Goal: Transaction & Acquisition: Purchase product/service

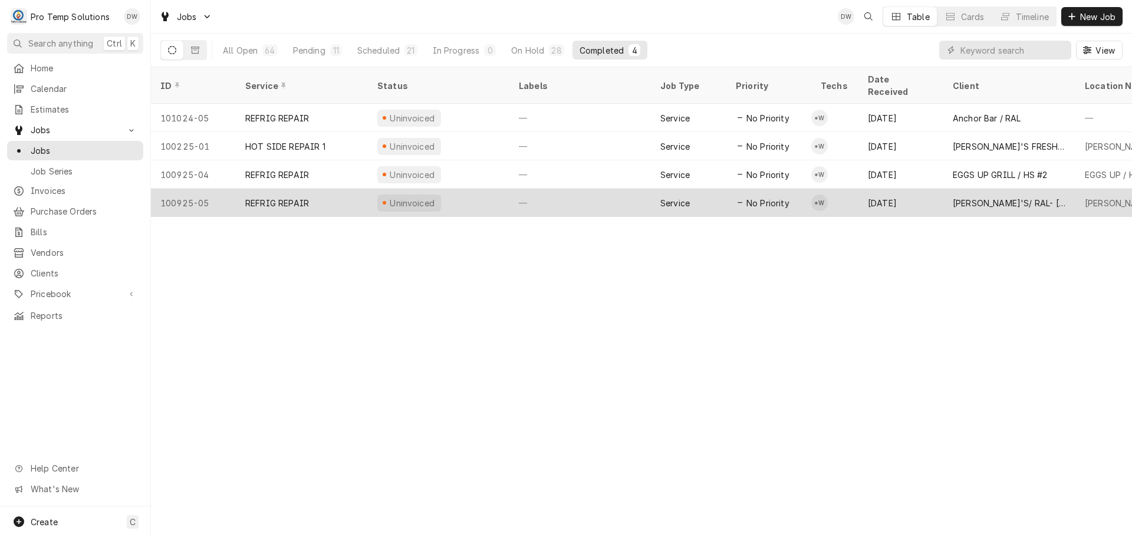
click at [584, 189] on div "—" at bounding box center [581, 203] width 142 height 28
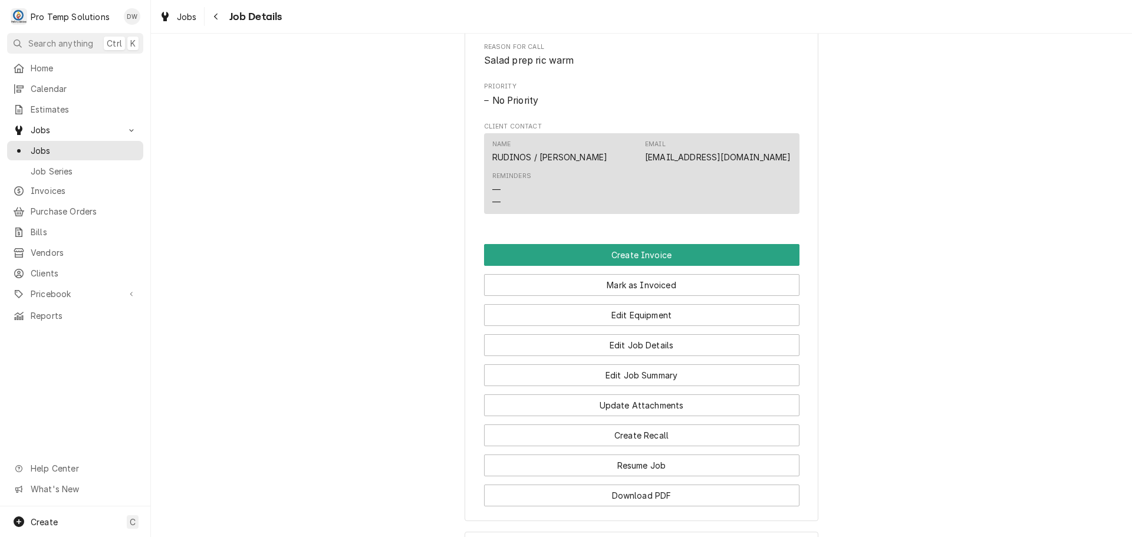
scroll to position [590, 0]
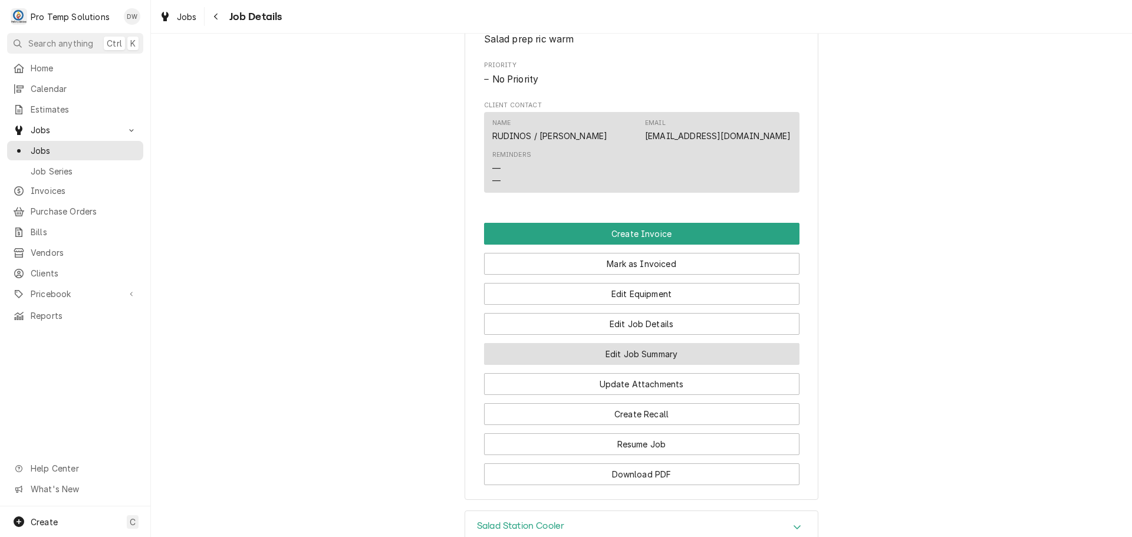
click at [643, 364] on button "Edit Job Summary" at bounding box center [642, 354] width 316 height 22
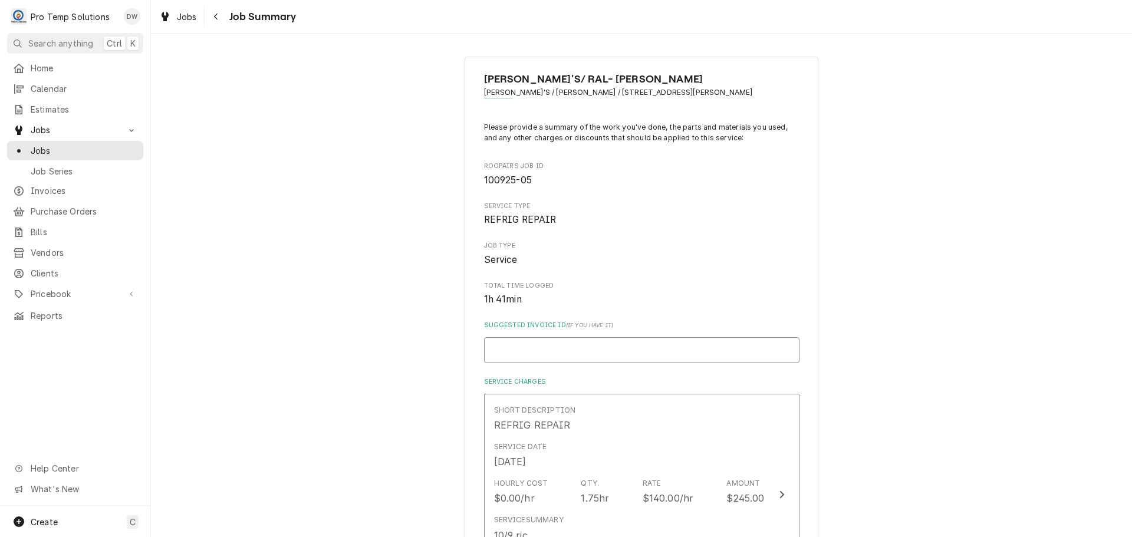
click at [602, 346] on input "Suggested Invoice ID ( if you have it )" at bounding box center [642, 350] width 316 height 26
type textarea "x"
type input "#"
type textarea "x"
type input "#1"
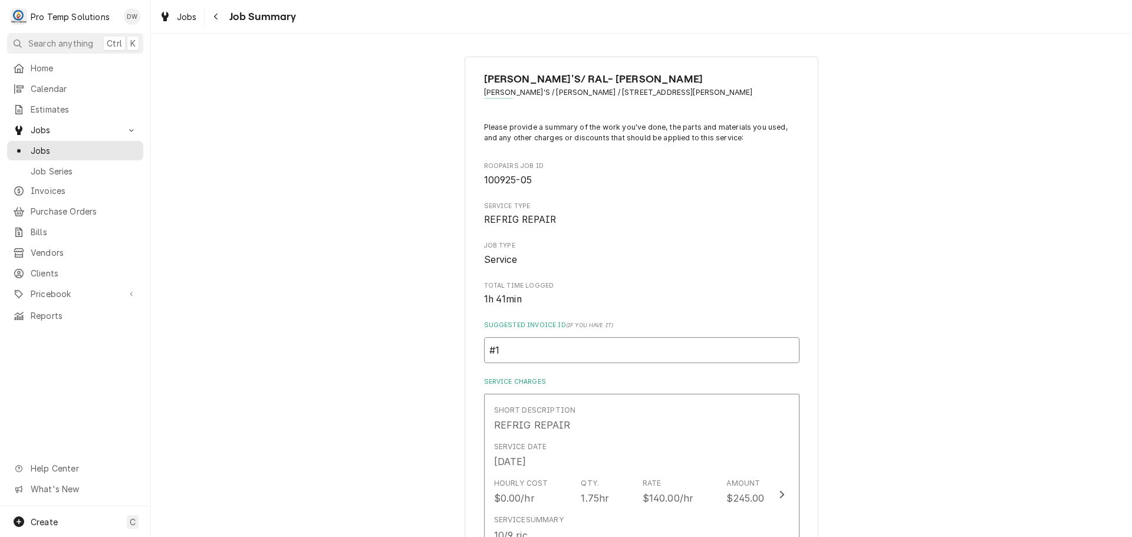
type textarea "x"
type input "#10"
type textarea "x"
type input "#100"
type textarea "x"
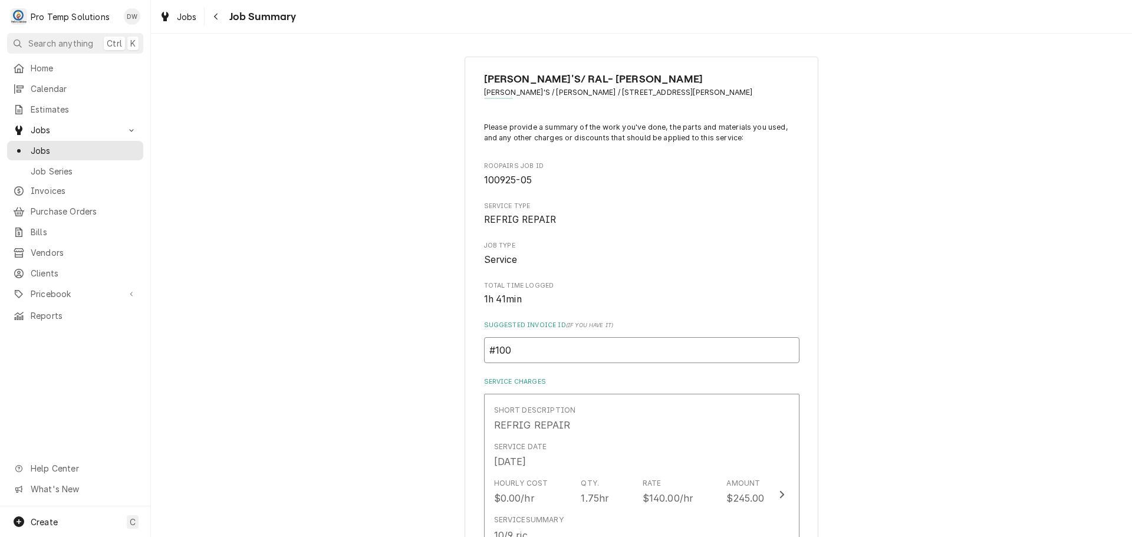
type input "#1009"
type textarea "x"
type input "#10092"
type textarea "x"
type input "#100925"
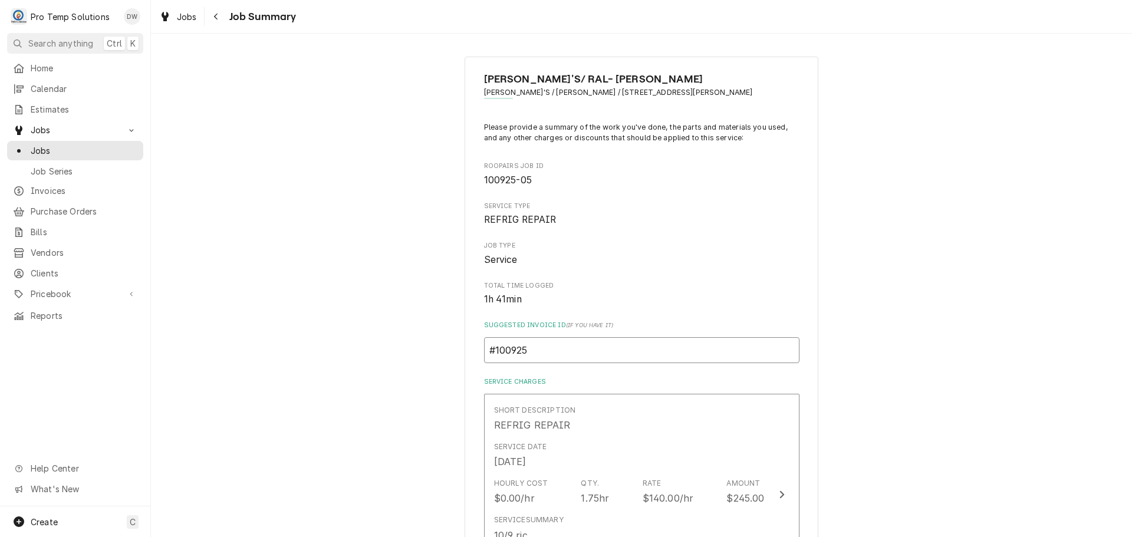
type textarea "x"
type input "#1009250"
type textarea "x"
type input "#10092500"
type textarea "x"
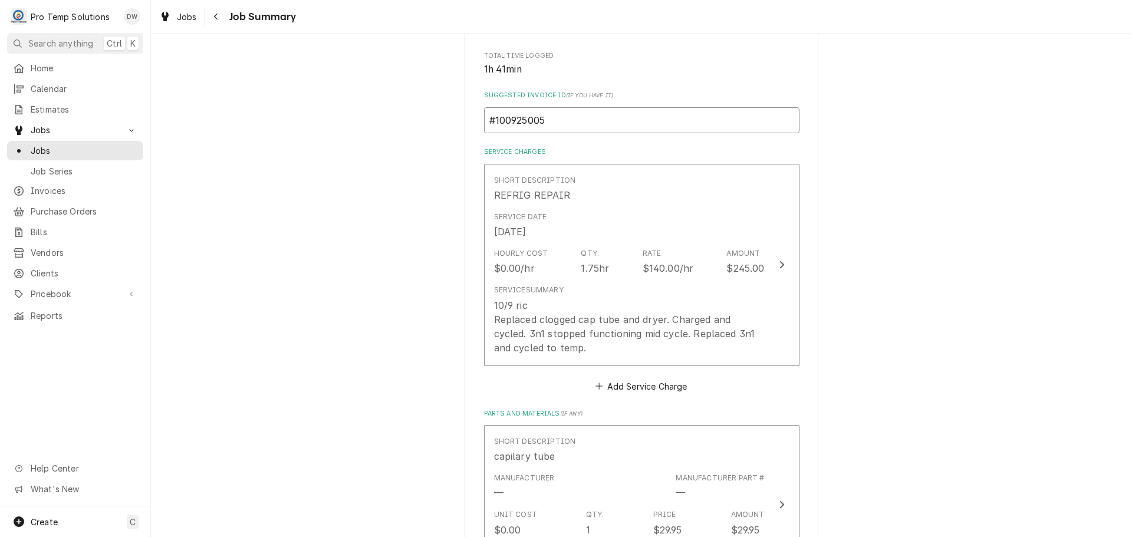
scroll to position [236, 0]
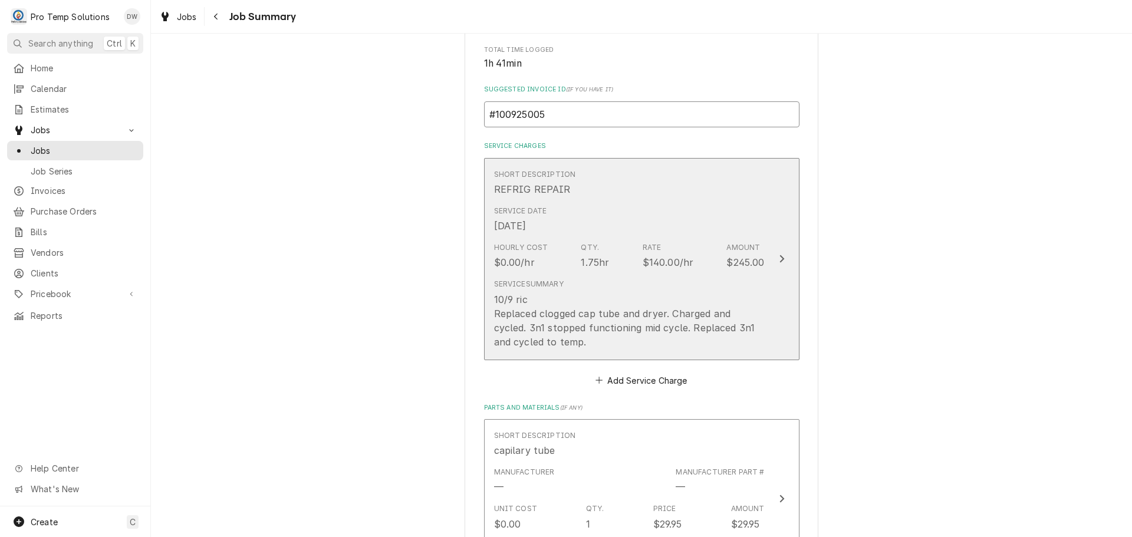
type input "#100925005"
click at [779, 258] on icon "Update Line Item" at bounding box center [782, 258] width 6 height 9
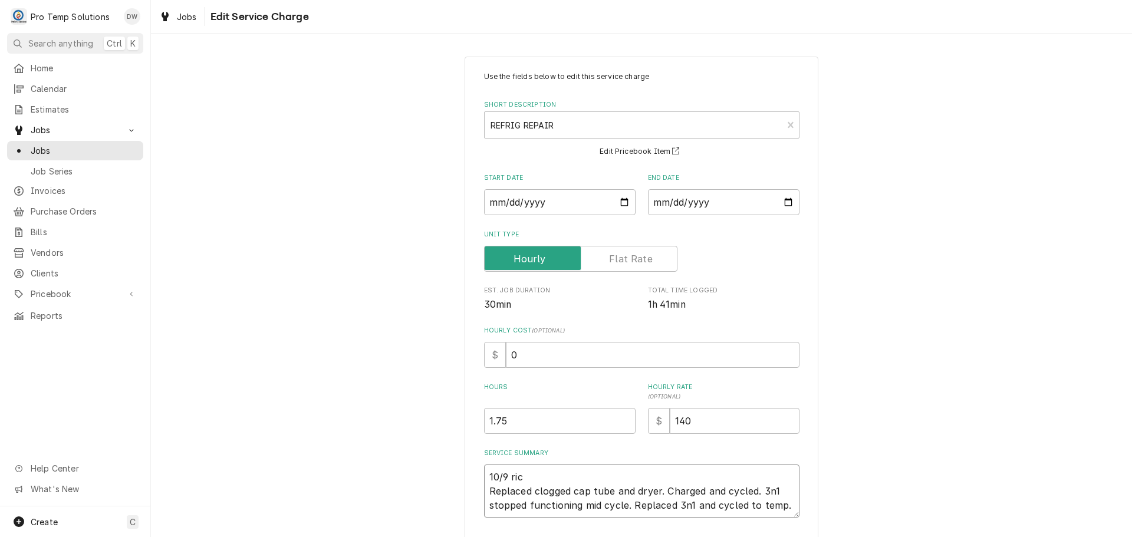
click at [526, 475] on textarea "10/9 ric Replaced clogged cap tube and dryer. Charged and cycled. 3n1 stopped f…" at bounding box center [642, 491] width 316 height 53
type textarea "x"
type textarea "10/9 ri Replaced clogged cap tube and dryer. Charged and cycled. 3n1 stopped fu…"
type textarea "x"
type textarea "10/9 r Replaced clogged cap tube and dryer. Charged and cycled. 3n1 stopped fun…"
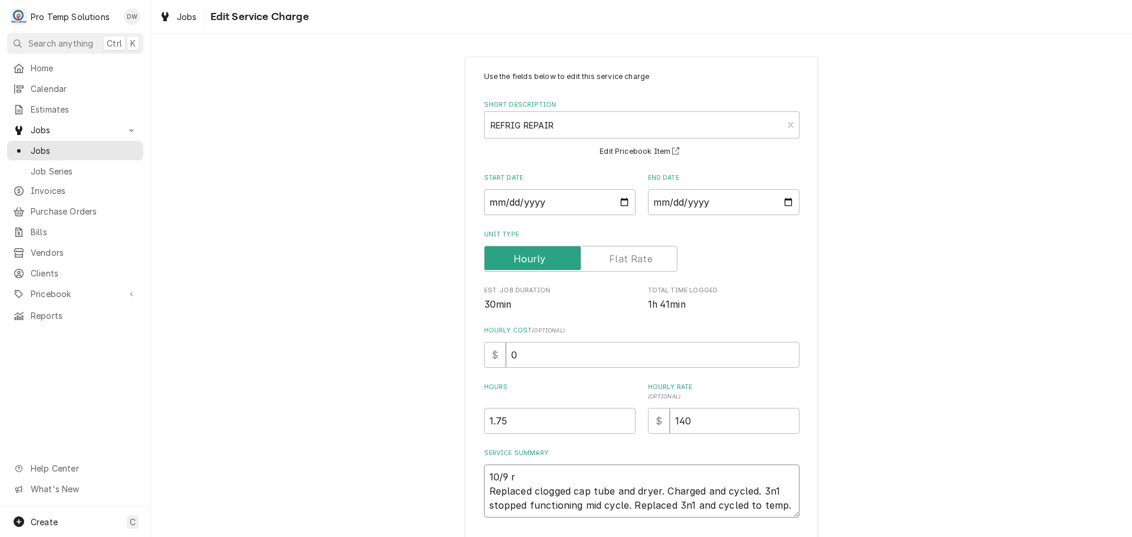
type textarea "x"
type textarea "10/9 Replaced clogged cap tube and dryer. Charged and cycled. 3n1 stopped funct…"
type textarea "x"
type textarea "10/9 r Replaced clogged cap tube and dryer. Charged and cycled. 3n1 stopped fun…"
type textarea "x"
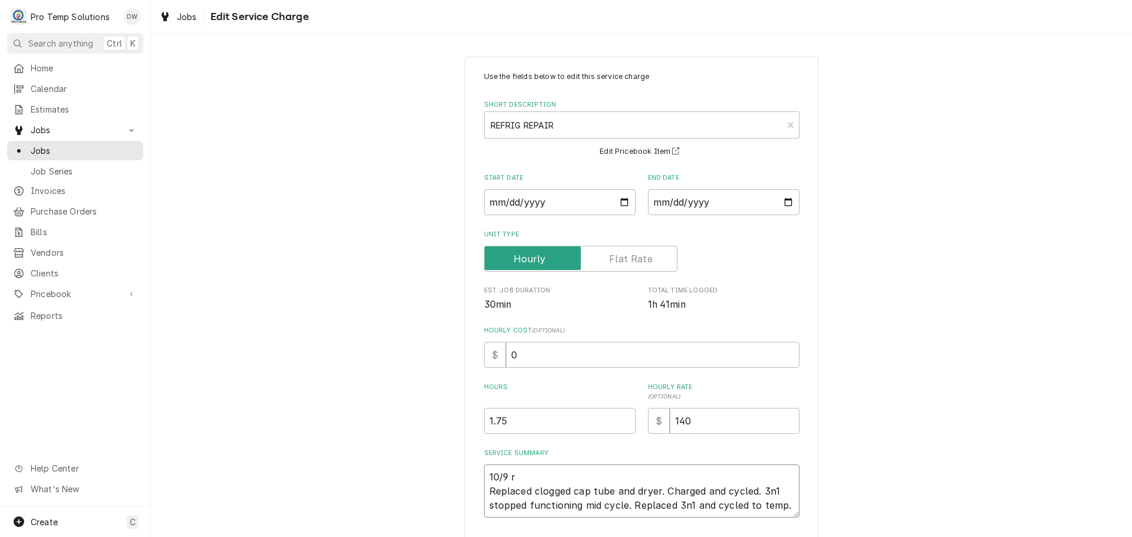
type textarea "10/9 ri Replaced clogged cap tube and dryer. Charged and cycled. 3n1 stopped fu…"
type textarea "x"
type textarea "10/9 ric Replaced clogged cap tube and dryer. Charged and cycled. 3n1 stopped f…"
type textarea "x"
type textarea "10/9 ric Replaced clogged cap tube and dryer. Charged and cycled. 3n1 stopped f…"
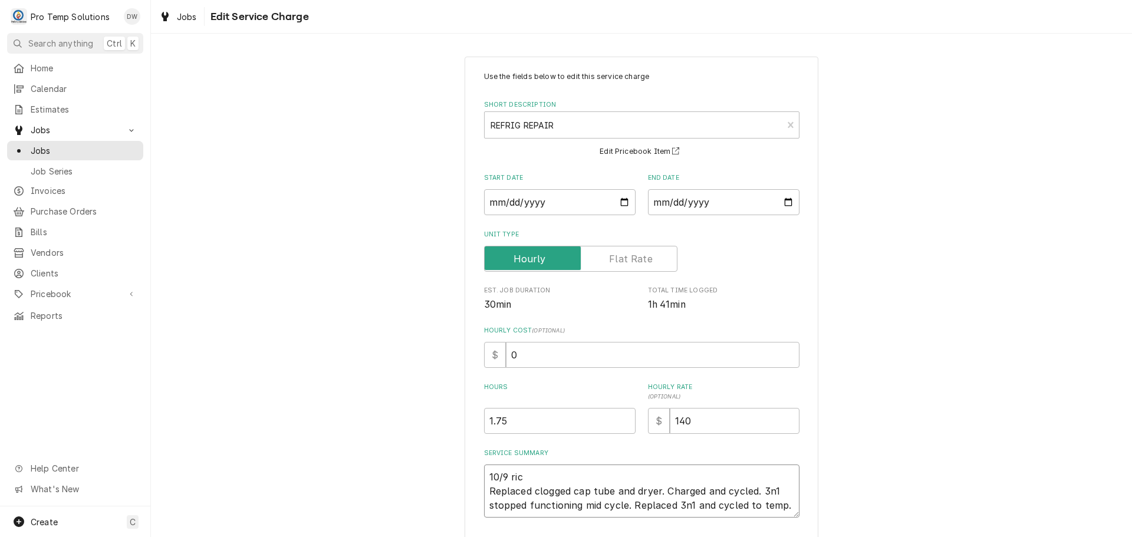
type textarea "x"
type textarea "10/9 ric Replaced clogged cap tube and dryer. Charged and cycled. 3n1 stopped f…"
type textarea "x"
type textarea "10/9 ri Replaced clogged cap tube and dryer. Charged and cycled. 3n1 stopped fu…"
type textarea "x"
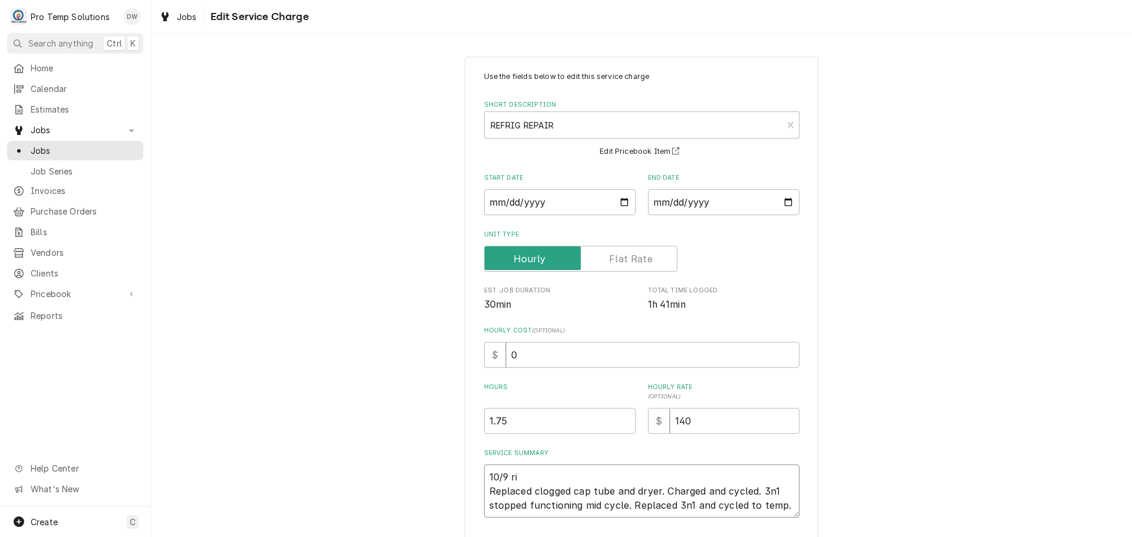
type textarea "10/9 r Replaced clogged cap tube and dryer. Charged and cycled. 3n1 stopped fun…"
type textarea "x"
type textarea "10/9 Replaced clogged cap tube and dryer. Charged and cycled. 3n1 stopped funct…"
type textarea "x"
type textarea "10/9 R Replaced clogged cap tube and dryer. Charged and cycled. 3n1 stopped fun…"
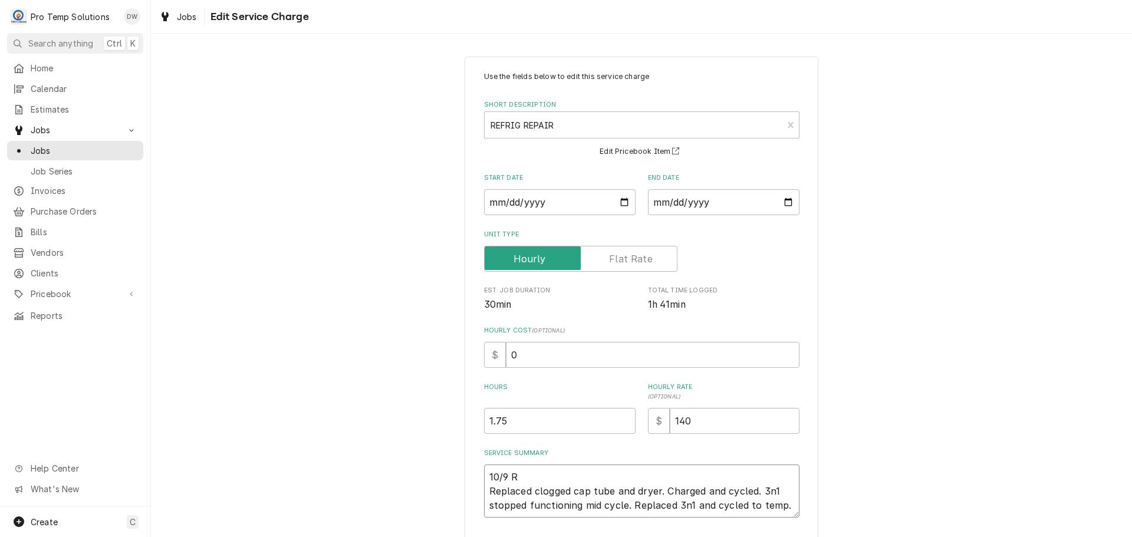
type textarea "x"
type textarea "10/9 RI Replaced clogged cap tube and dryer. Charged and cycled. 3n1 stopped fu…"
type textarea "x"
type textarea "10/9 RIC Replaced clogged cap tube and dryer. Charged and cycled. 3n1 stopped f…"
type textarea "x"
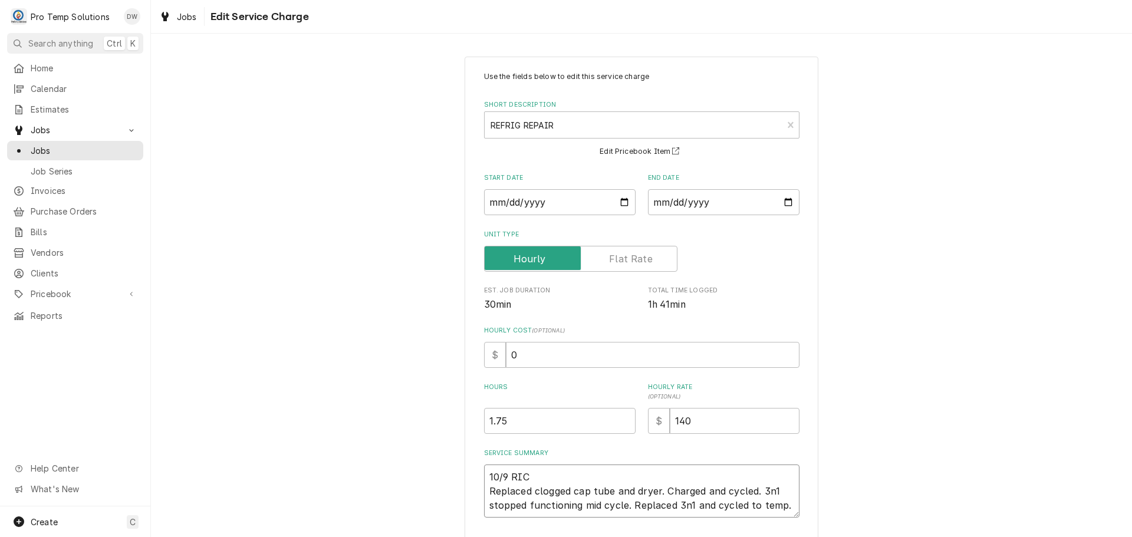
type textarea "10/9 RIC Replaced clogged cap tube and dryer. Charged and cycled. 3n1 stopped f…"
type textarea "x"
type textarea "10/9 RIC 3 Replaced clogged cap tube and dryer. Charged and cycled. 3n1 stopped…"
type textarea "x"
type textarea "10/9 RIC 34 Replaced clogged cap tube and dryer. Charged and cycled. 3n1 stoppe…"
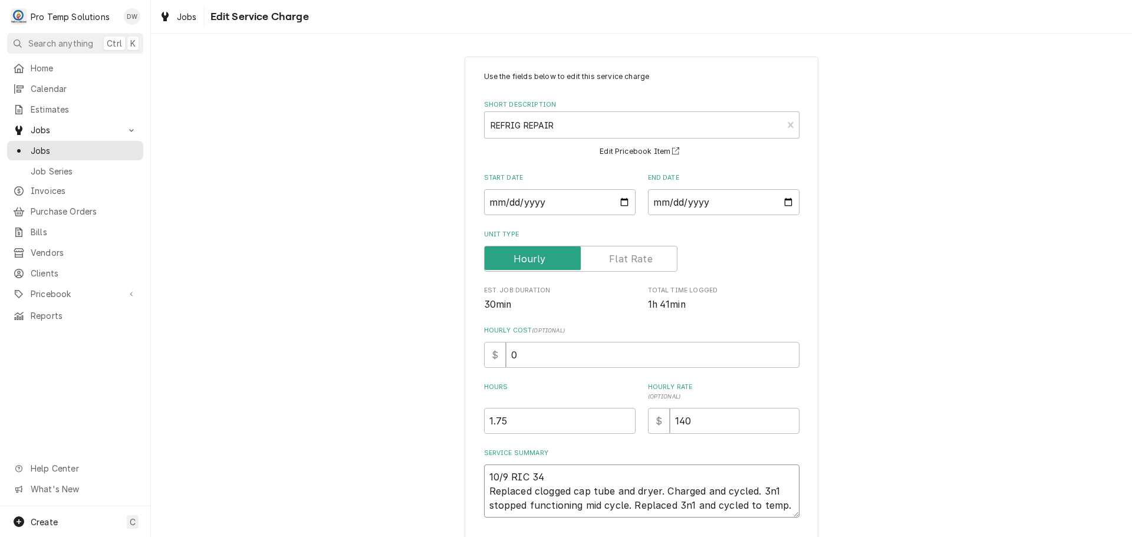
type textarea "x"
type textarea "10/9 RIC 340 Replaced clogged cap tube and dryer. Charged and cycled. 3n1 stopp…"
type textarea "x"
type textarea "10/9 RIC 340- Replaced clogged cap tube and dryer. Charged and cycled. 3n1 stop…"
type textarea "x"
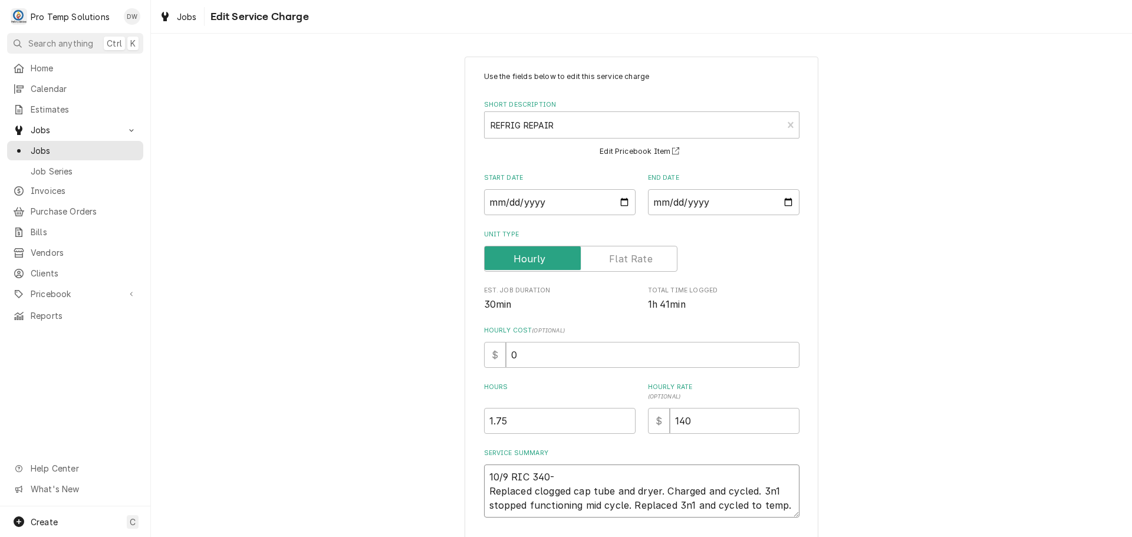
type textarea "10/9 RIC 340-5 Replaced clogged cap tube and dryer. Charged and cycled. 3n1 sto…"
type textarea "x"
type textarea "10/9 RIC 340-50 Replaced clogged cap tube and dryer. Charged and cycled. 3n1 st…"
type textarea "x"
type textarea "10/9 RIC 340-5 Replaced clogged cap tube and dryer. Charged and cycled. 3n1 sto…"
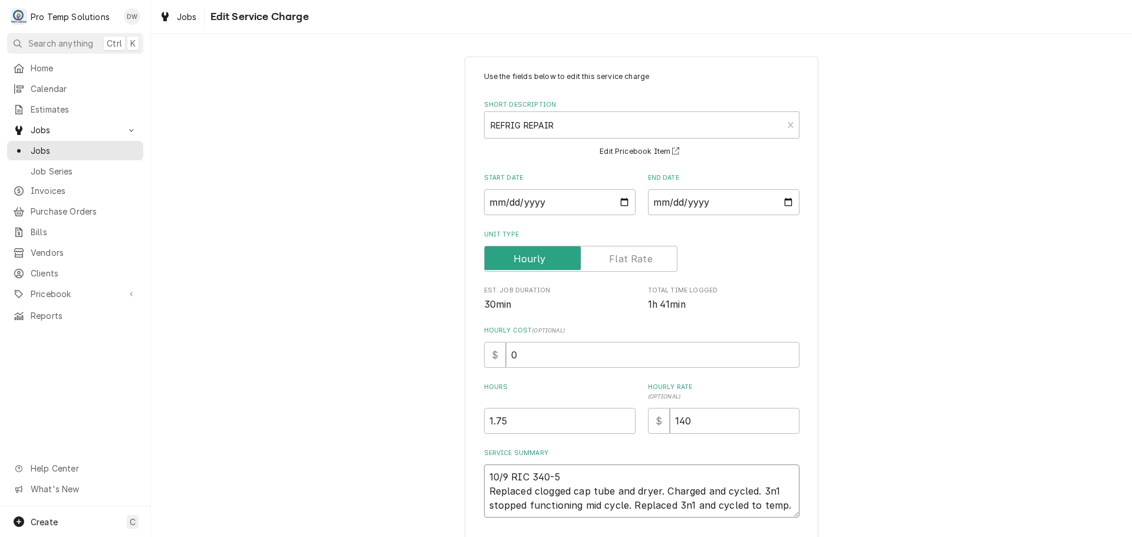
type textarea "x"
type textarea "10/9 RIC 340-53 Replaced clogged cap tube and dryer. Charged and cycled. 3n1 st…"
type textarea "x"
type textarea "10/9 RIC 340-530 Replaced clogged cap tube and dryer. Charged and cycled. 3n1 s…"
type textarea "x"
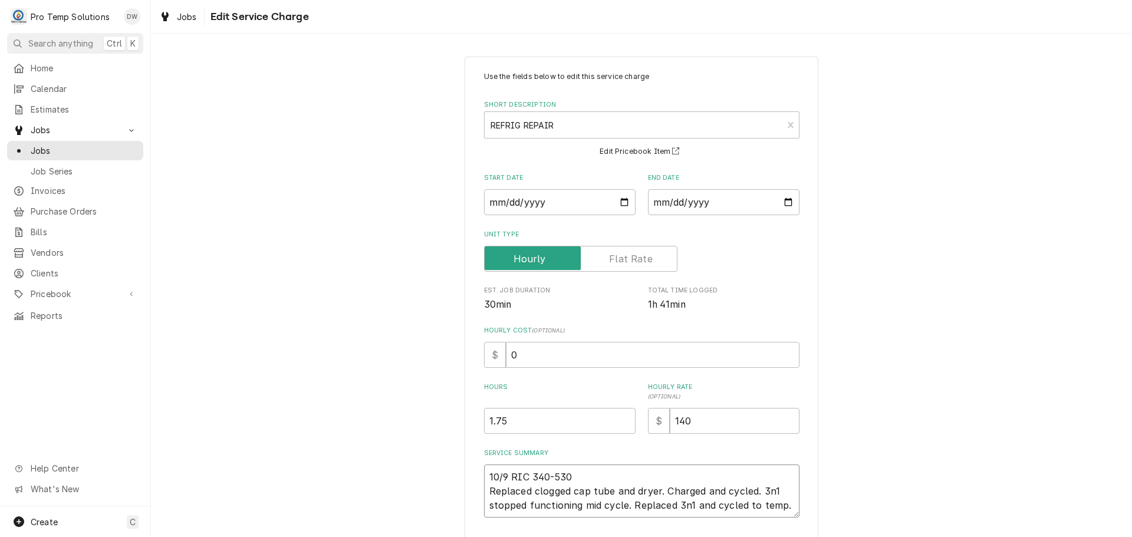
type textarea "10/9 RIC 340-530 Replaced clogged cap tube and dryer. Charged and cycled. 3n1 s…"
type textarea "x"
type textarea "10/9 RIC 340-530 K Replaced clogged cap tube and dryer. Charged and cycled. 3n1…"
type textarea "x"
type textarea "10/9 RIC 340-530 KE Replaced clogged cap tube and dryer. Charged and cycled. 3n…"
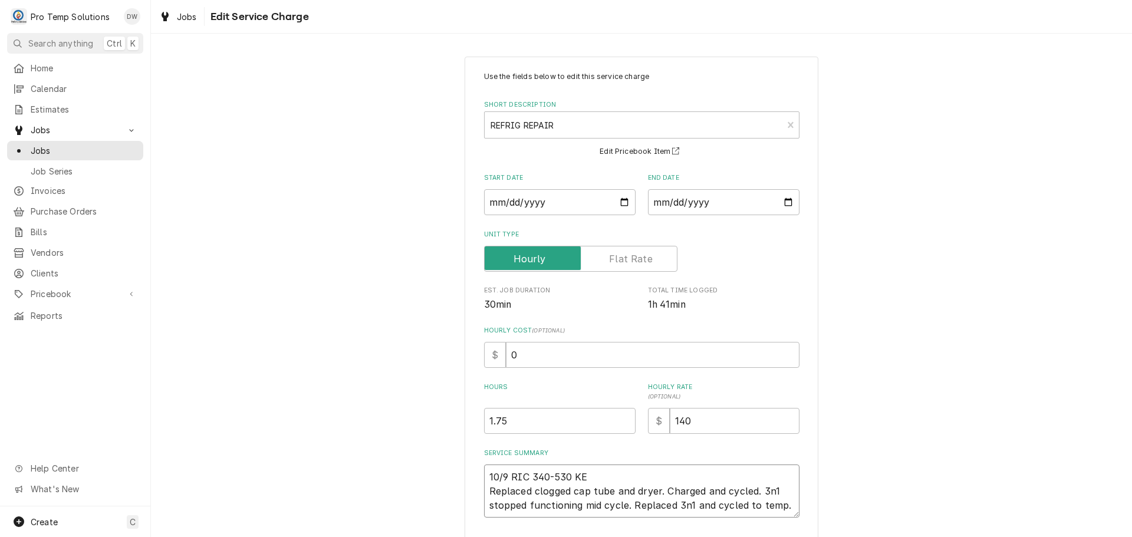
type textarea "x"
type textarea "10/9 RIC 340-530 KEV Replaced clogged cap tube and dryer. Charged and cycled. 3…"
type textarea "x"
type textarea "10/9 RIC 340-530 KEVI Replaced clogged cap tube and dryer. Charged and cycled. …"
type textarea "x"
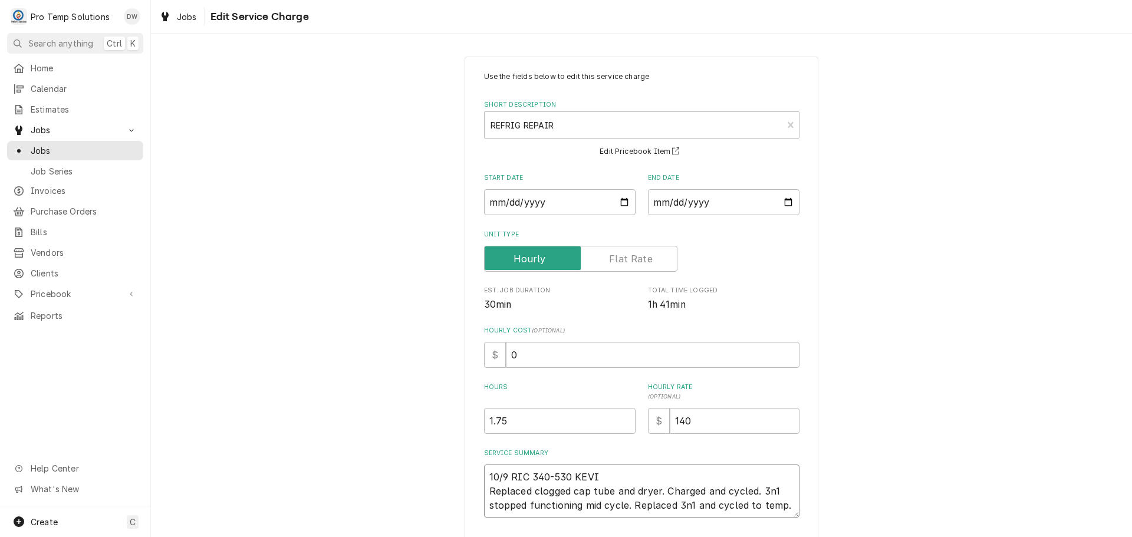
type textarea "10/9 RIC 340-530 KEVIN Replaced clogged cap tube and dryer. Charged and cycled.…"
type textarea "x"
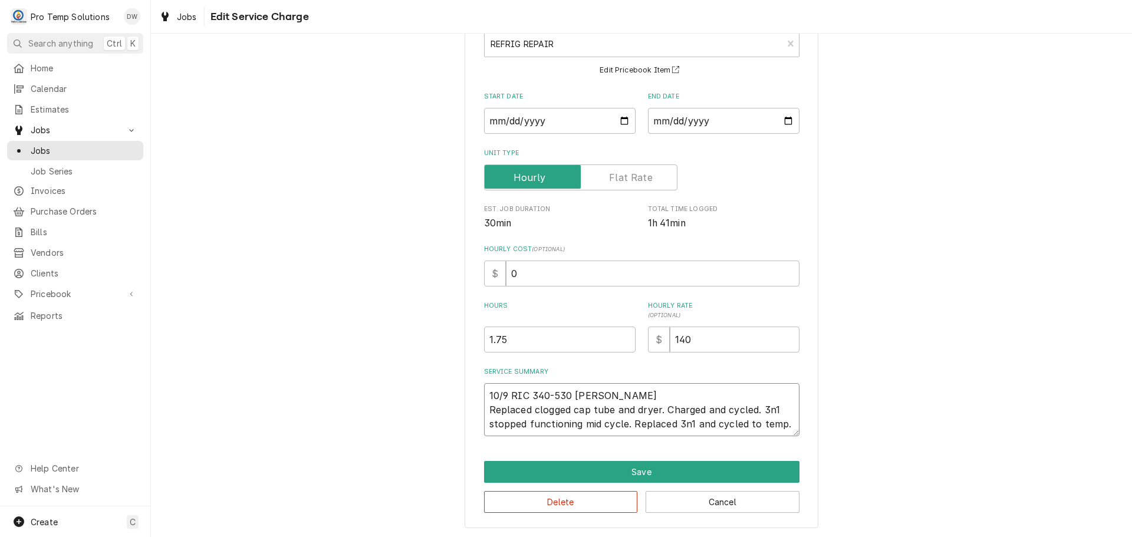
scroll to position [83, 0]
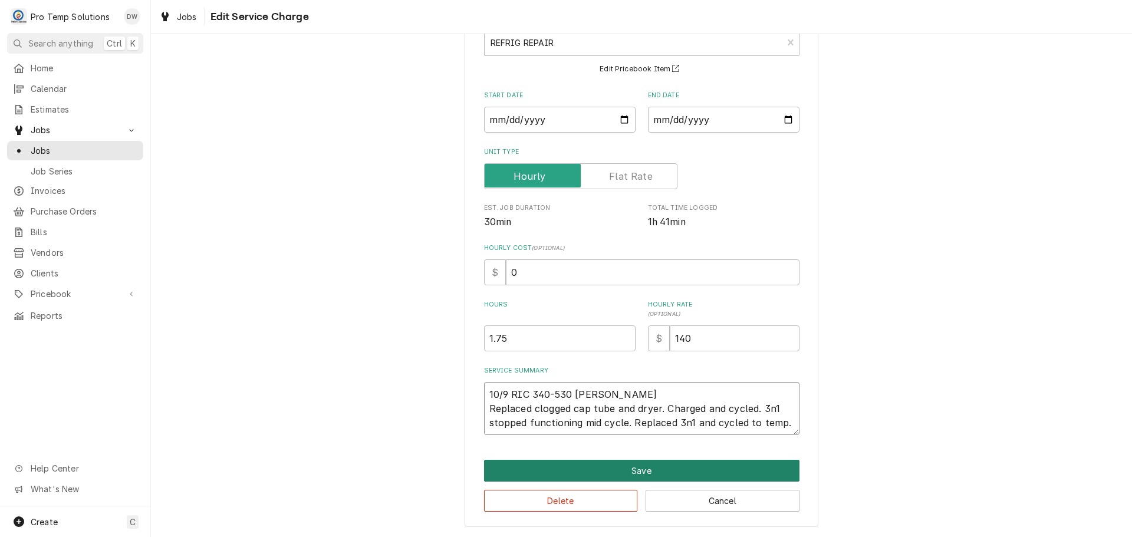
type textarea "10/9 RIC 340-530 [PERSON_NAME] Replaced clogged cap tube and dryer. Charged and…"
click at [635, 471] on button "Save" at bounding box center [642, 471] width 316 height 22
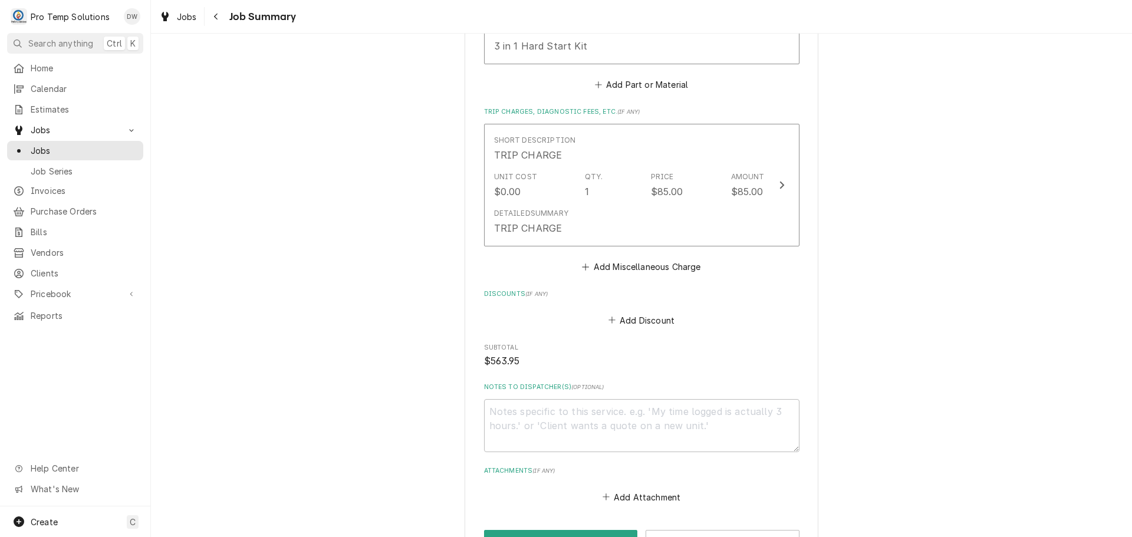
scroll to position [1357, 0]
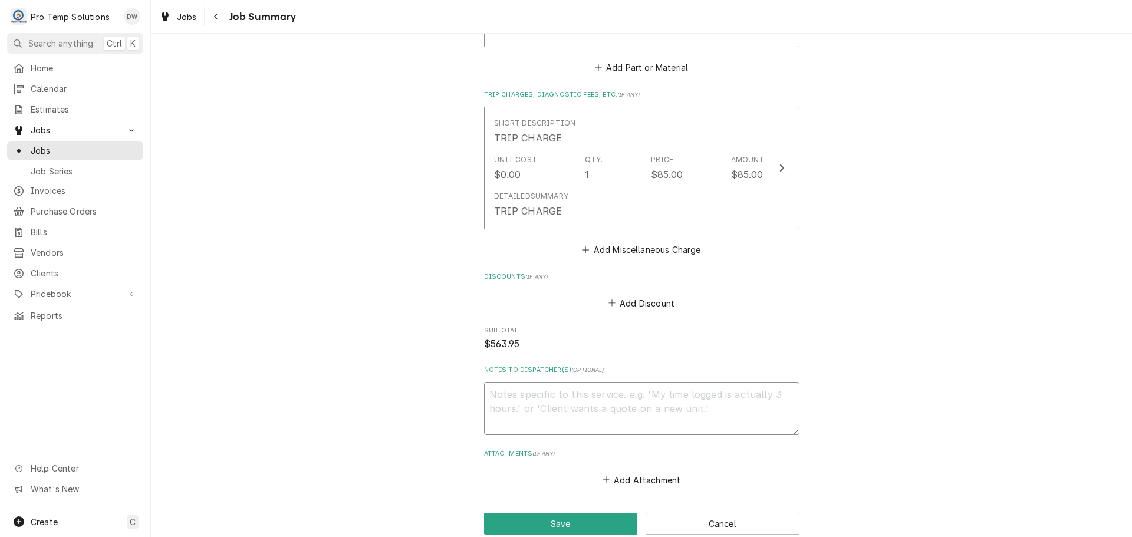
click at [536, 385] on textarea "Notes to Dispatcher(s) ( optional )" at bounding box center [642, 408] width 316 height 53
type textarea "x"
type textarea "#"
type textarea "x"
type textarea "#1"
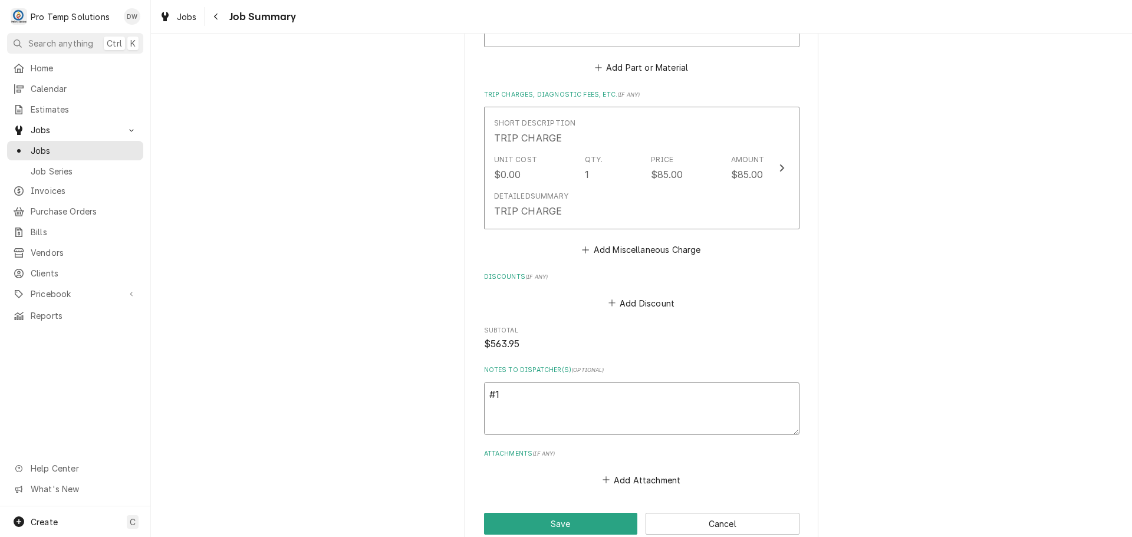
type textarea "x"
type textarea "#10"
type textarea "x"
type textarea "#100"
type textarea "x"
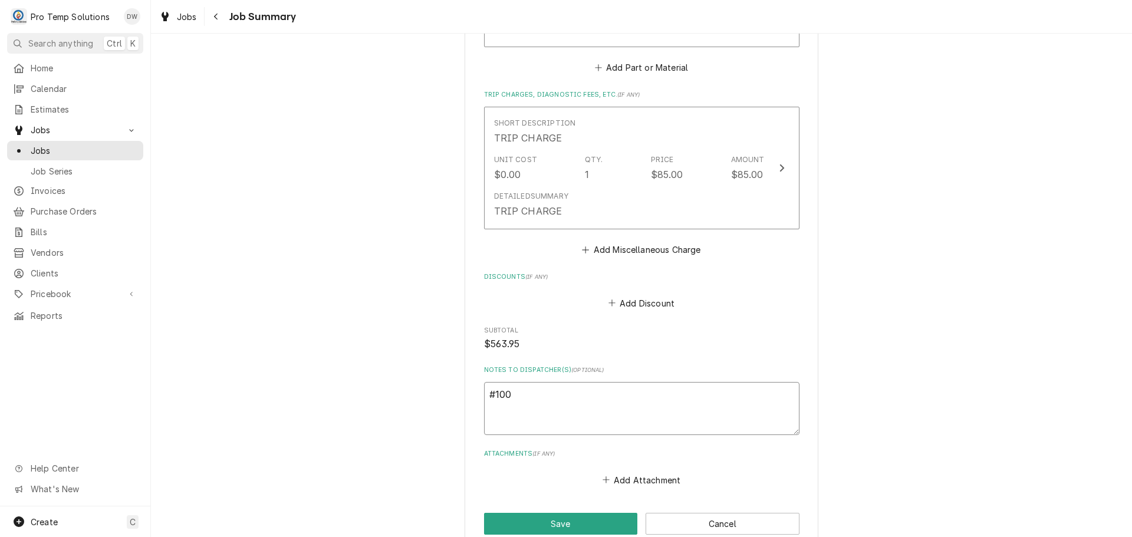
type textarea "#1009"
type textarea "x"
type textarea "#10092"
type textarea "x"
type textarea "#100925"
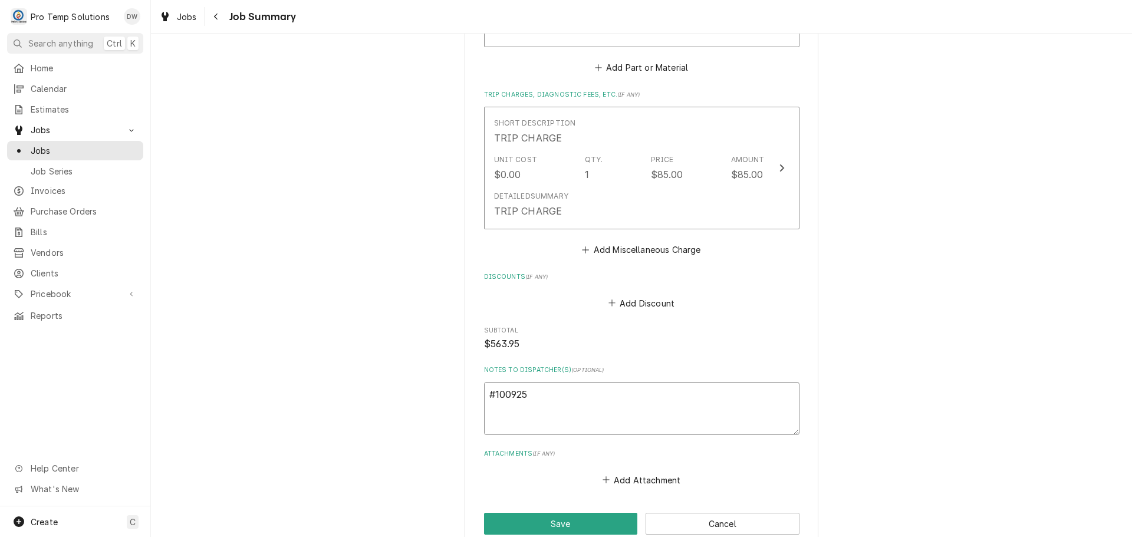
type textarea "x"
type textarea "#1009250"
type textarea "x"
type textarea "#10092500"
type textarea "x"
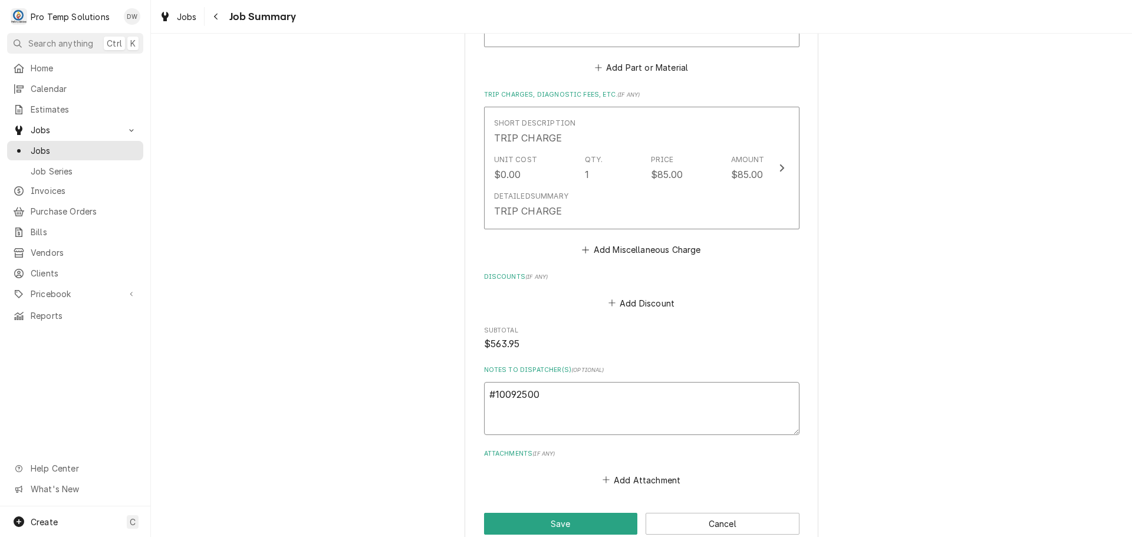
type textarea "#100925005"
type textarea "x"
type textarea "#100925005"
type textarea "x"
type textarea "#100925005 R"
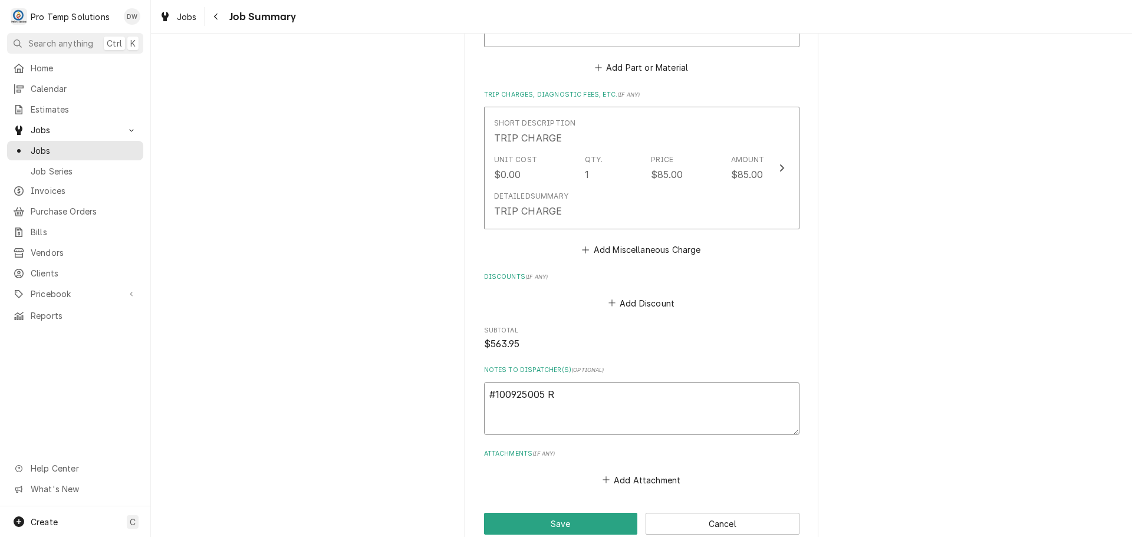
type textarea "x"
type textarea "#100925005 RU"
type textarea "x"
type textarea "#100925005 RUD"
type textarea "x"
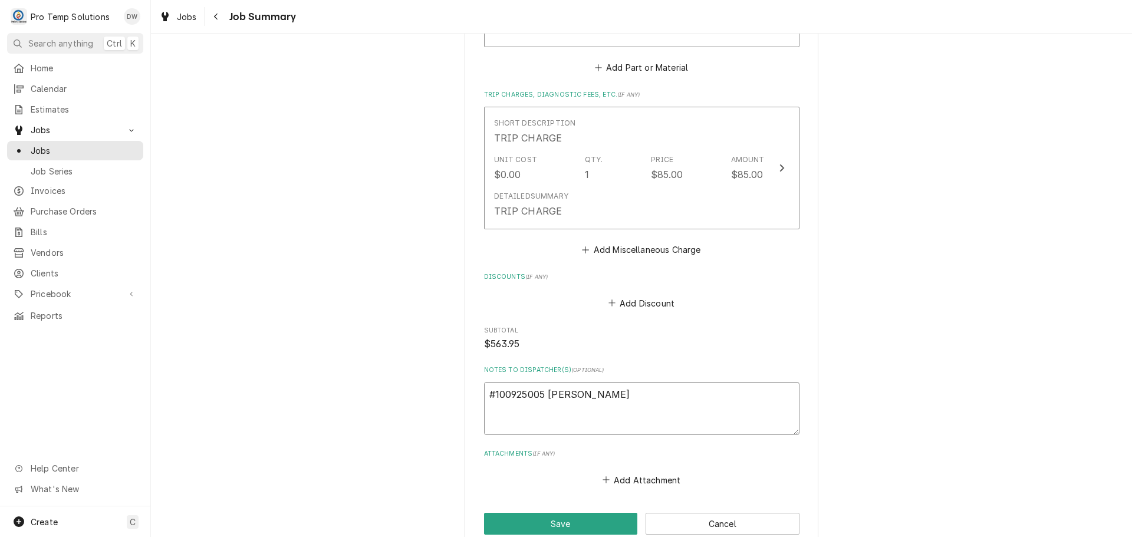
type textarea "#100925005 RUDI"
type textarea "x"
type textarea "#100925005 RUDIN"
type textarea "x"
type textarea "#100925005 RUDINO"
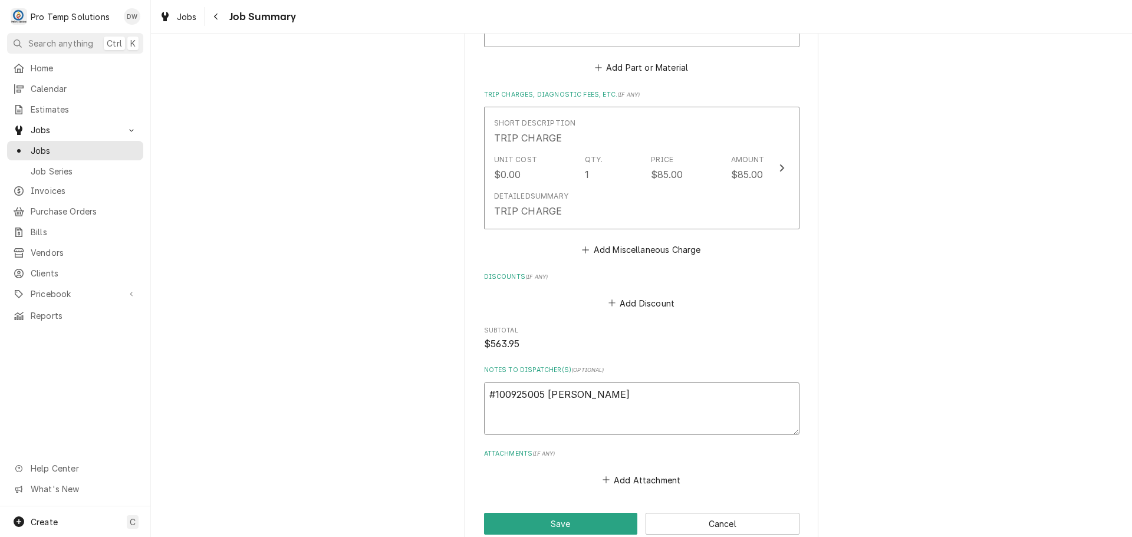
type textarea "x"
type textarea "#100925005 RUDINOS"
type textarea "x"
type textarea "#100925005 RUDINOS/"
type textarea "x"
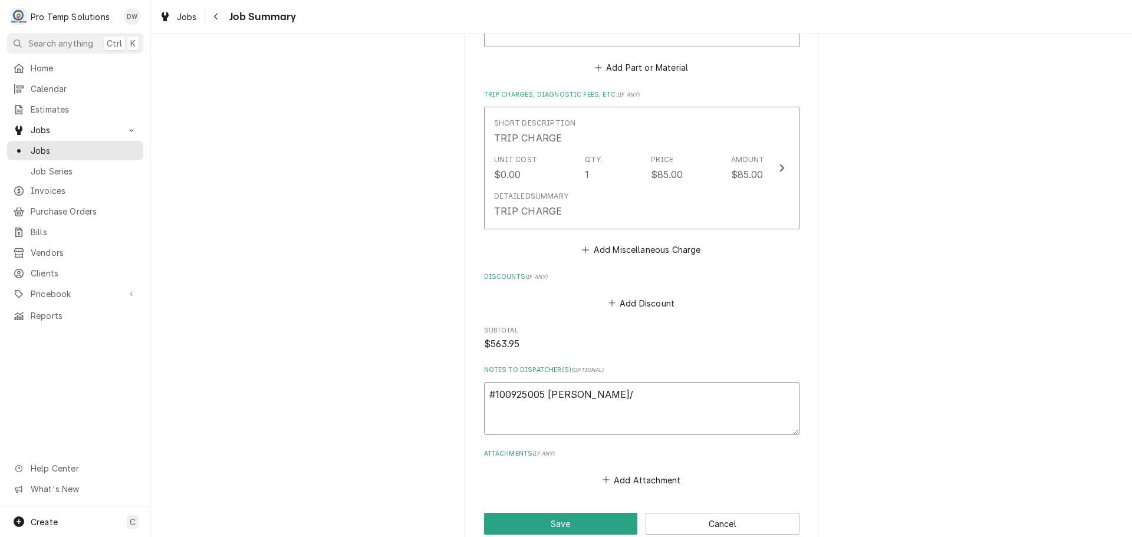
type textarea "#100925005 RUDINOS/E"
type textarea "x"
type textarea "#100925005 RUDINOS/ED"
type textarea "x"
type textarea "#100925005 RUDINOS/EDW"
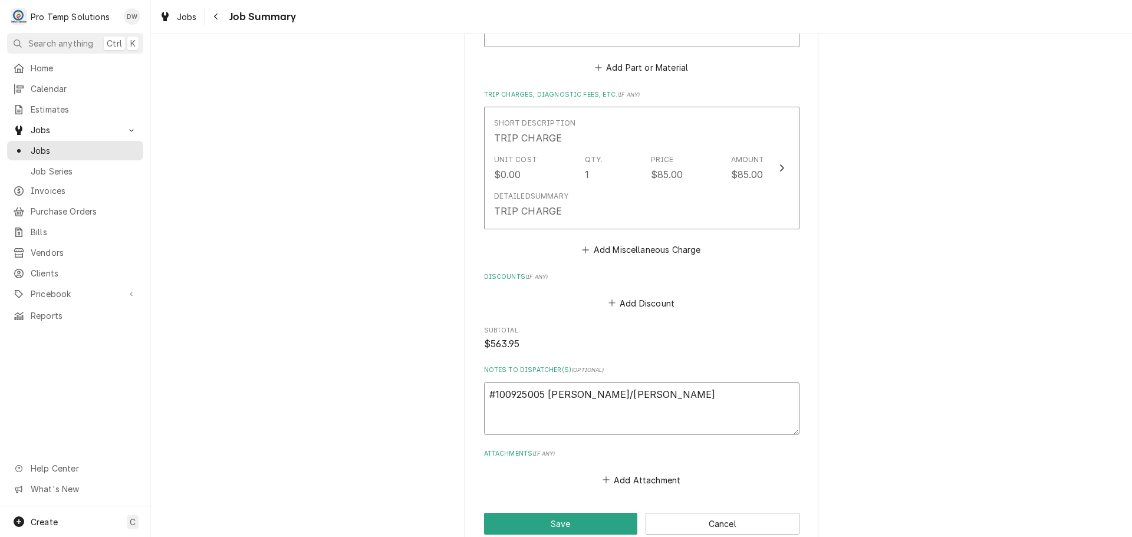
type textarea "x"
type textarea "#100925005 RUDINOS/EDW-"
type textarea "x"
type textarea "#100925005 RUDINOS/EDW-"
type textarea "x"
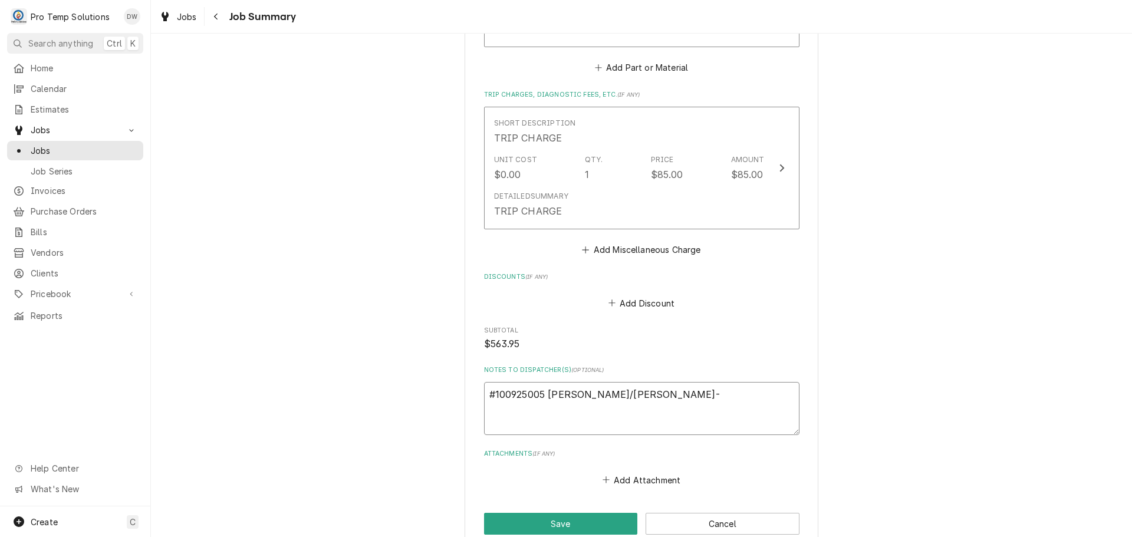
type textarea "#100925005 RUDINOS/EDW- R"
type textarea "x"
type textarea "#100925005 RUDINOS/EDW- RI"
type textarea "x"
type textarea "#100925005 RUDINOS/EDW- R"
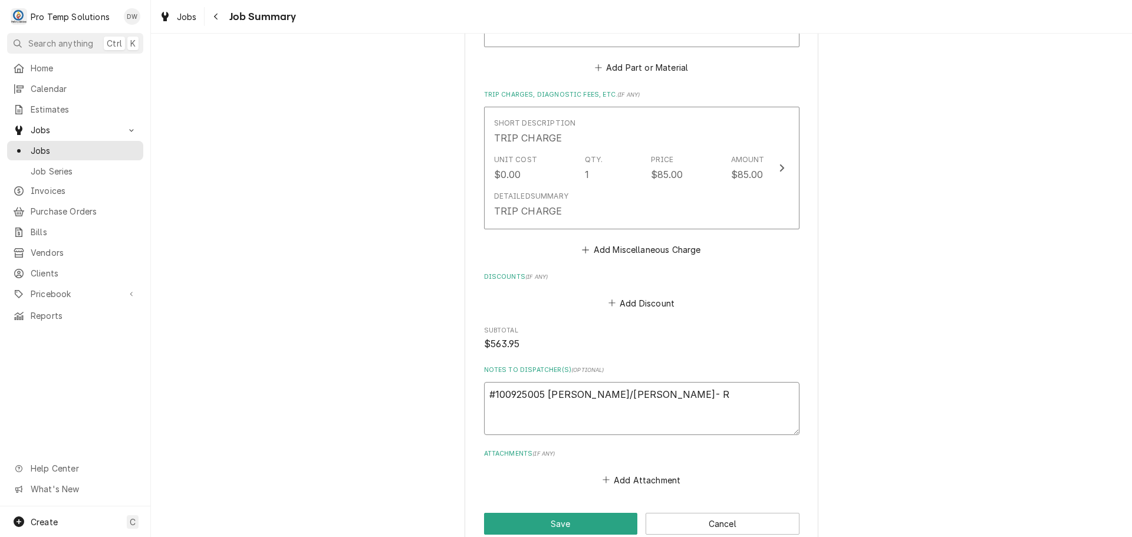
type textarea "x"
type textarea "#100925005 RUDINOS/EDW-"
type textarea "x"
type textarea "#100925005 RUDINOS/EDW- S"
type textarea "x"
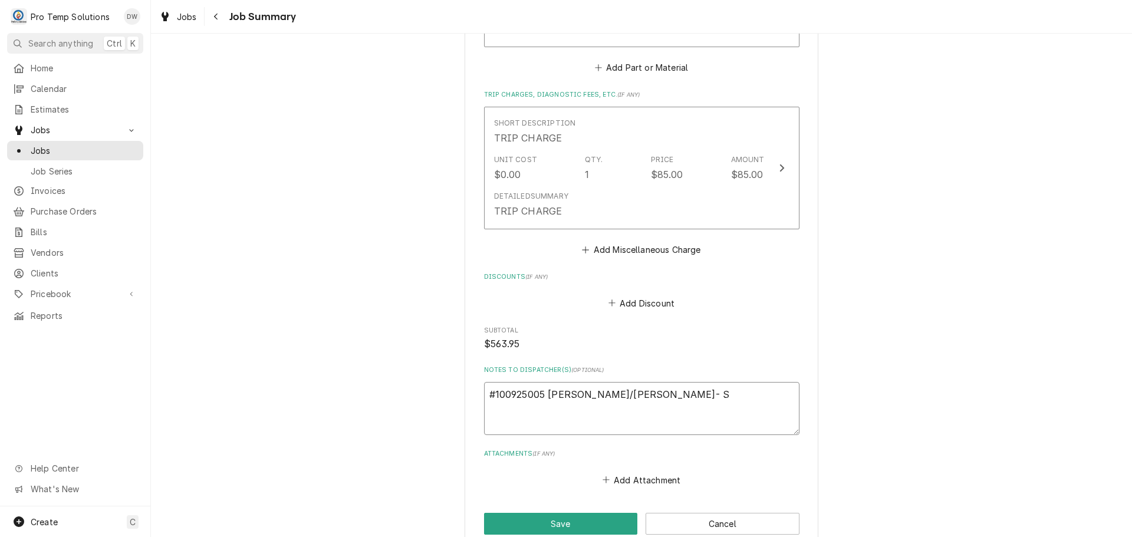
type textarea "#100925005 RUDINOS/EDW- SA"
type textarea "x"
type textarea "#100925005 RUDINOS/EDW- SAL"
type textarea "x"
type textarea "#100925005 RUDINOS/EDW- SALA"
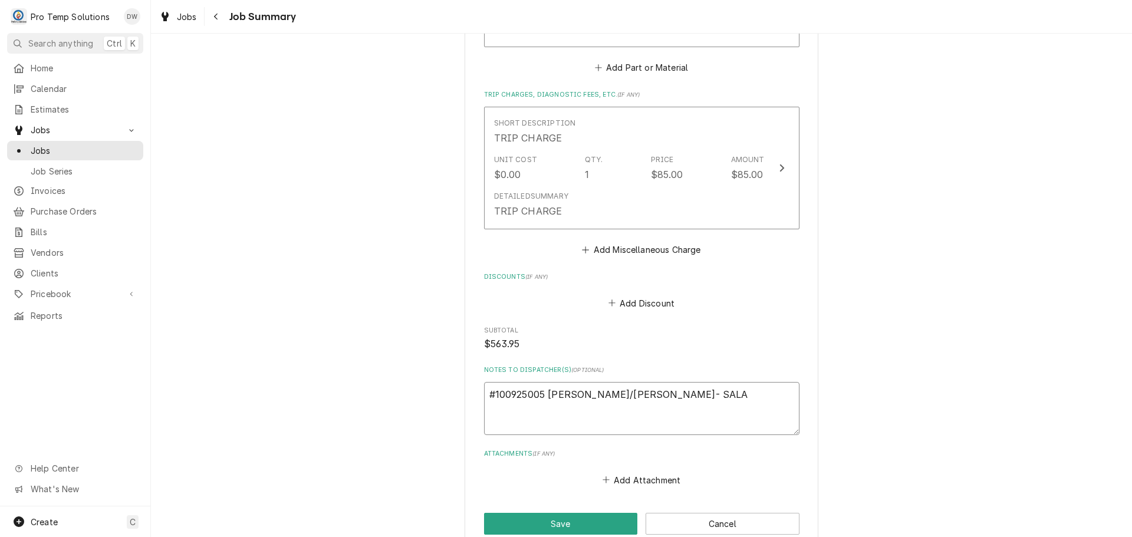
type textarea "x"
type textarea "#100925005 RUDINOS/EDW- SALAD"
type textarea "x"
type textarea "#100925005 RUDINOS/EDW- SALAD"
type textarea "x"
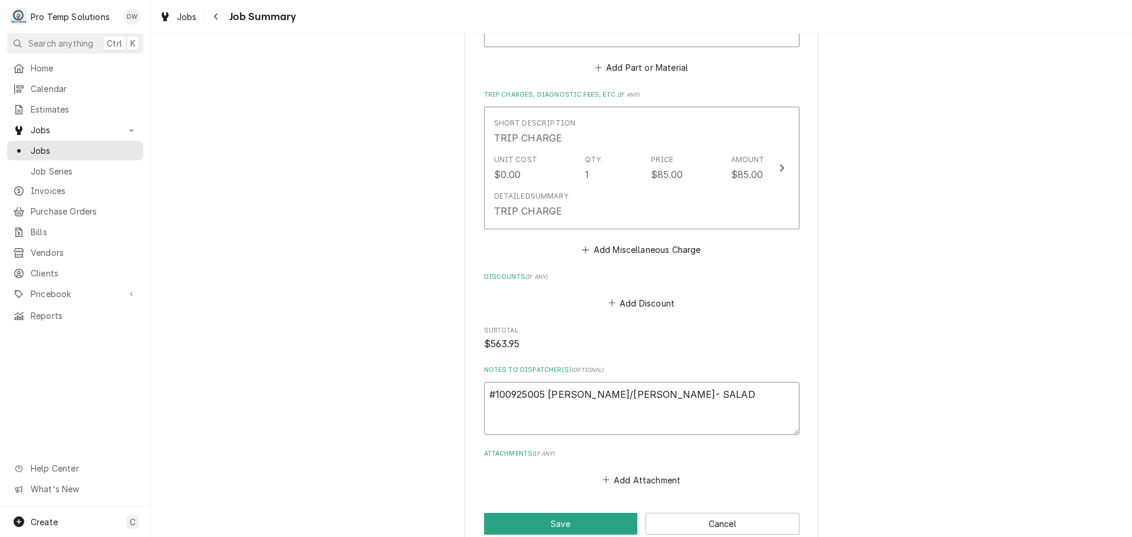
type textarea "#100925005 RUDINOS/EDW- SALAD P"
type textarea "x"
type textarea "#100925005 RUDINOS/EDW- SALAD PR"
type textarea "x"
type textarea "#100925005 RUDINOS/EDW- SALAD PRE"
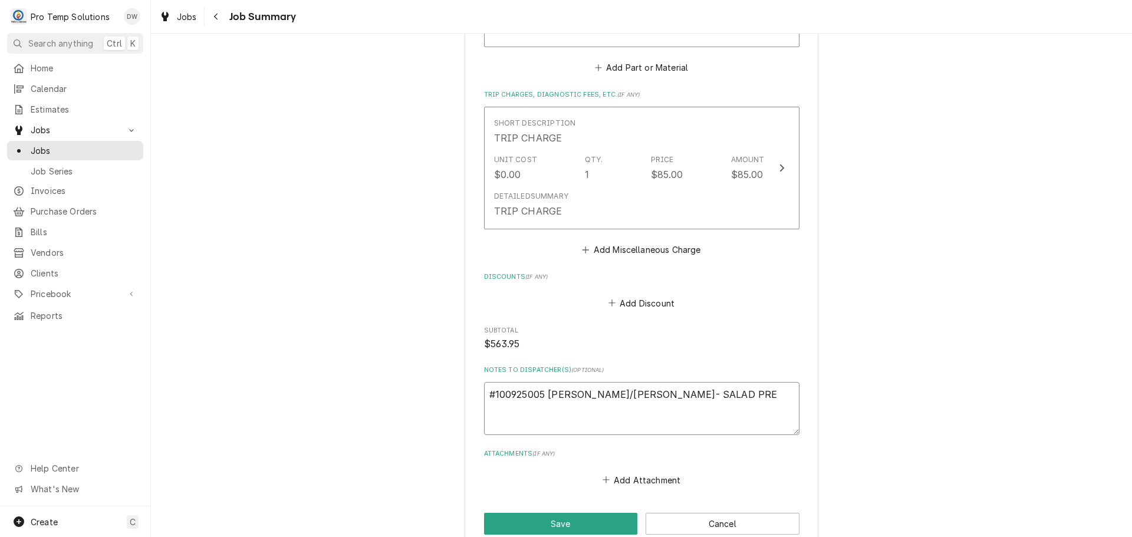
type textarea "x"
type textarea "#100925005 RUDINOS/EDW- SALAD PREP"
type textarea "x"
type textarea "#100925005 RUDINOS/EDW- SALAD PREP"
type textarea "x"
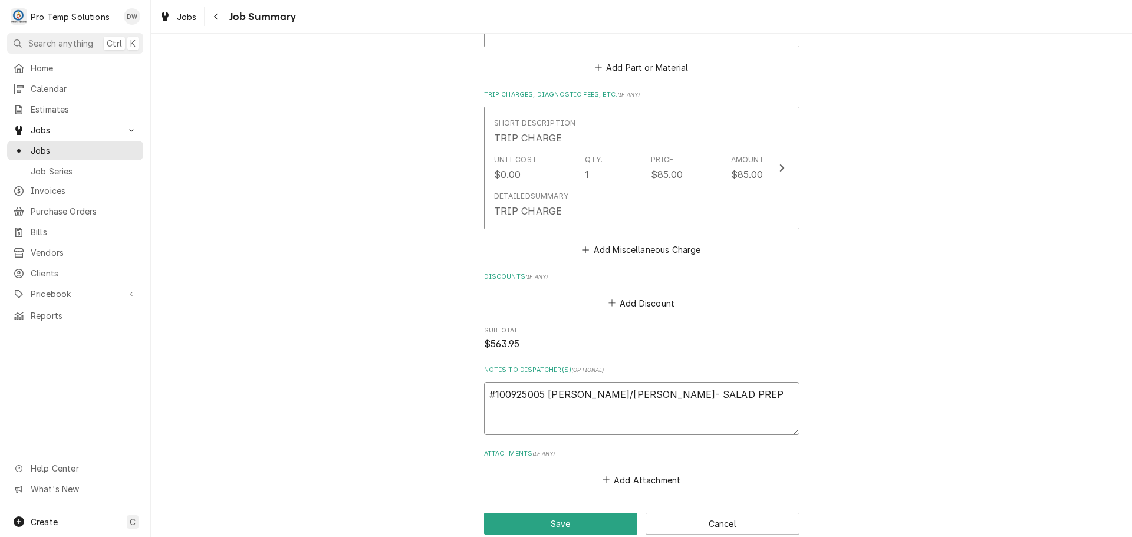
type textarea "#100925005 RUDINOS/EDW- SALAD PREP R"
type textarea "x"
type textarea "#100925005 RUDINOS/EDW- SALAD PREP RI"
type textarea "x"
type textarea "#100925005 RUDINOS/[PERSON_NAME]- SALAD PREP RIC"
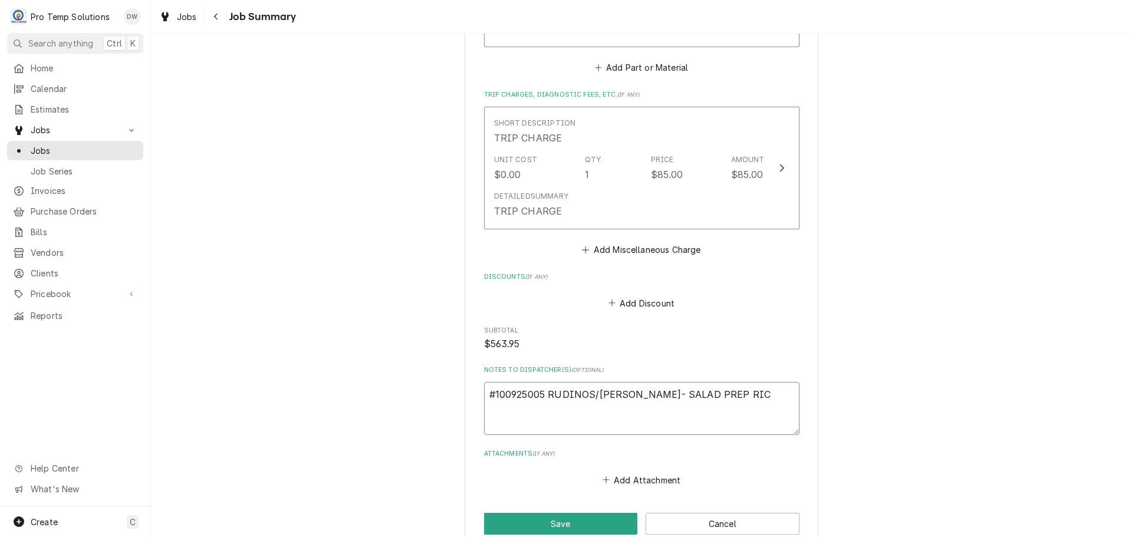
type textarea "x"
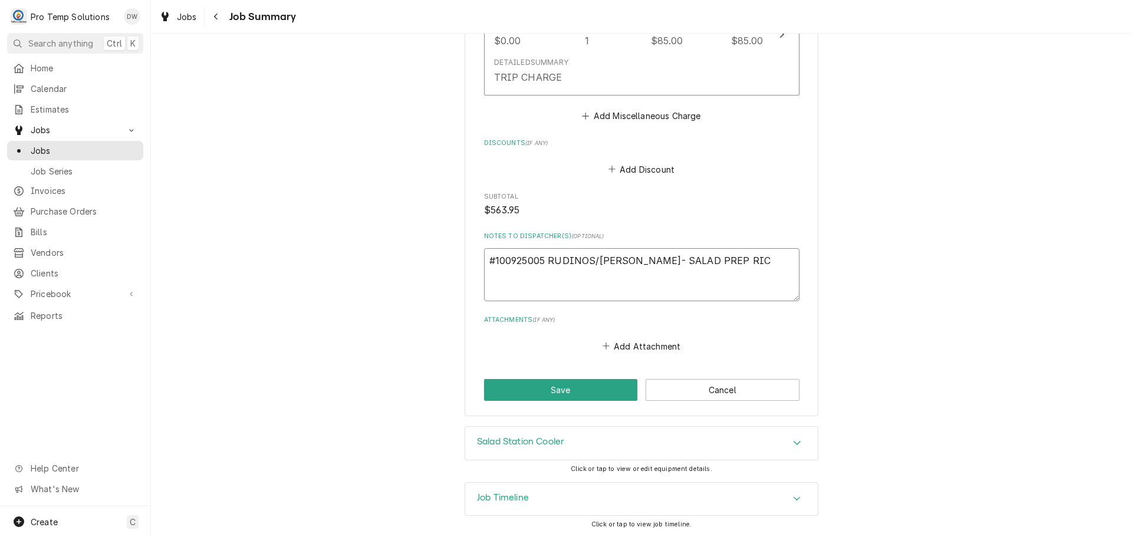
scroll to position [1491, 0]
type textarea "#100925005 RUDINOS/[PERSON_NAME]- SALAD PREP RIC"
click at [559, 393] on button "Save" at bounding box center [561, 390] width 154 height 22
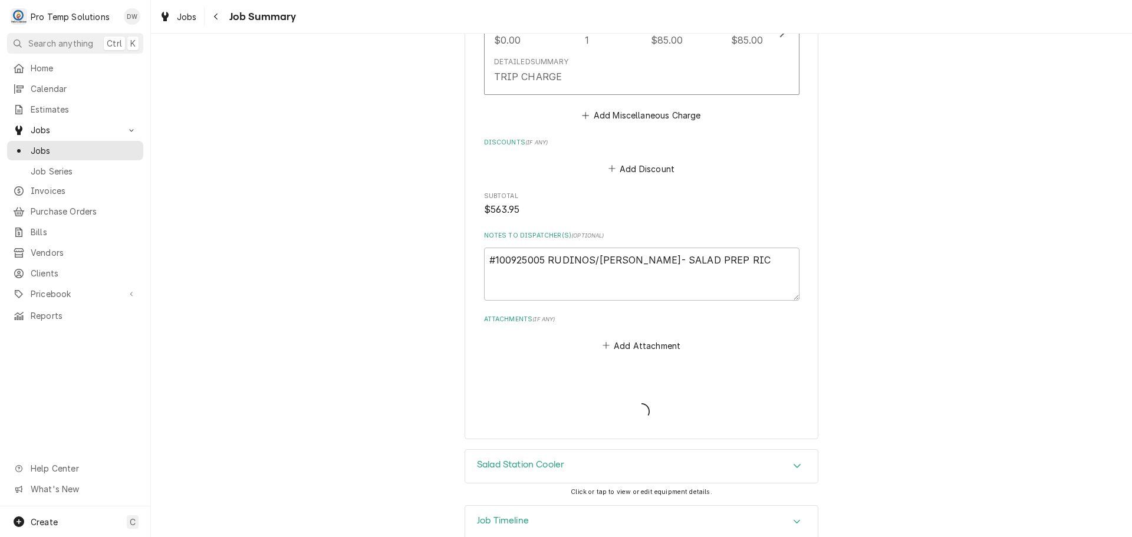
type textarea "x"
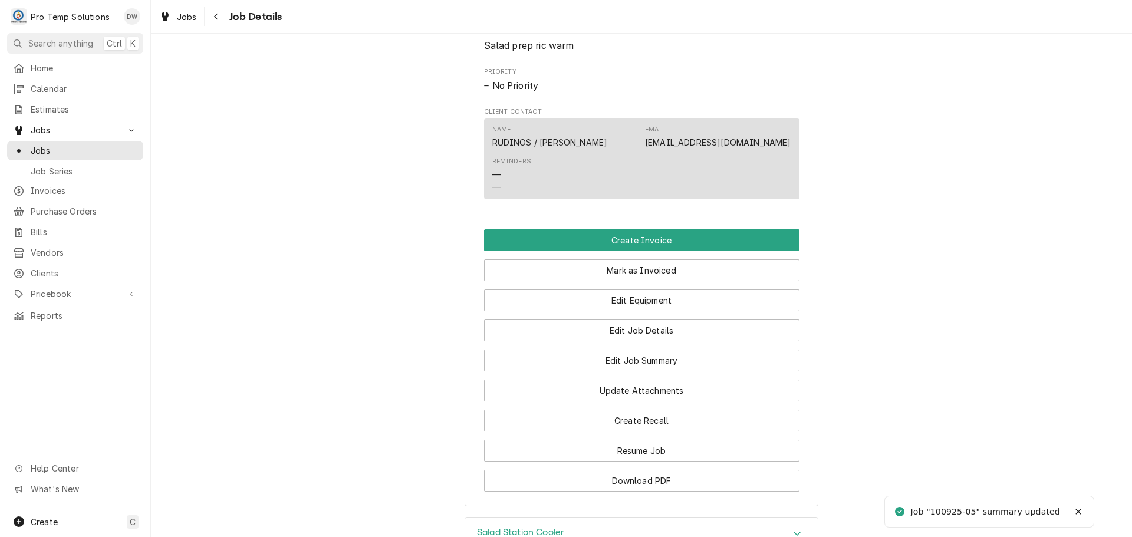
scroll to position [649, 0]
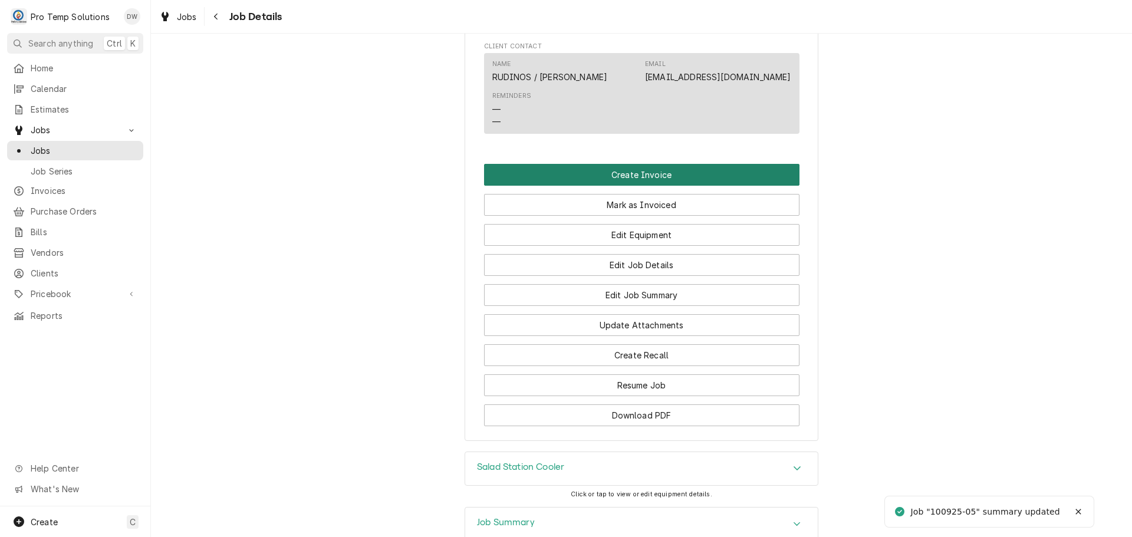
click at [626, 184] on button "Create Invoice" at bounding box center [642, 175] width 316 height 22
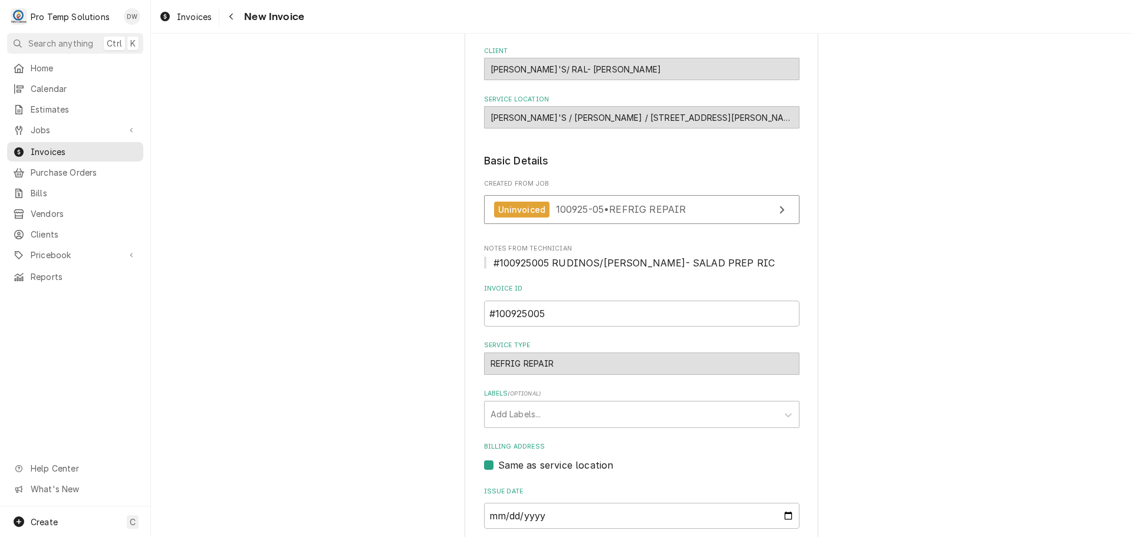
scroll to position [232, 0]
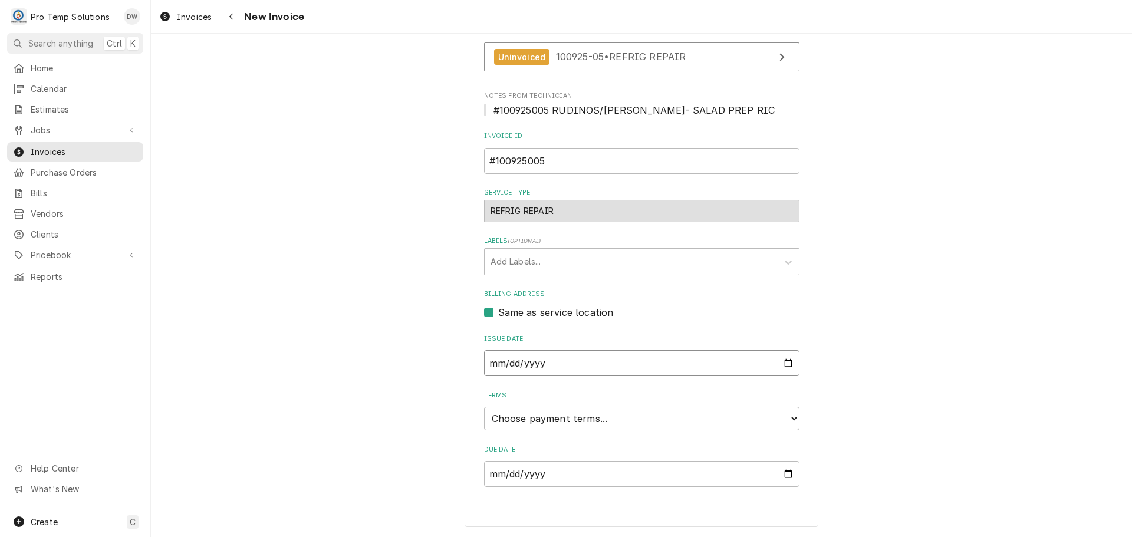
click at [781, 365] on input "[DATE]" at bounding box center [642, 363] width 316 height 26
type input "[DATE]"
click at [534, 408] on select "Choose payment terms... Same Day Net 7 Net 14 Net 21 Net 30 Net 45 Net 60 Net 90" at bounding box center [642, 419] width 316 height 24
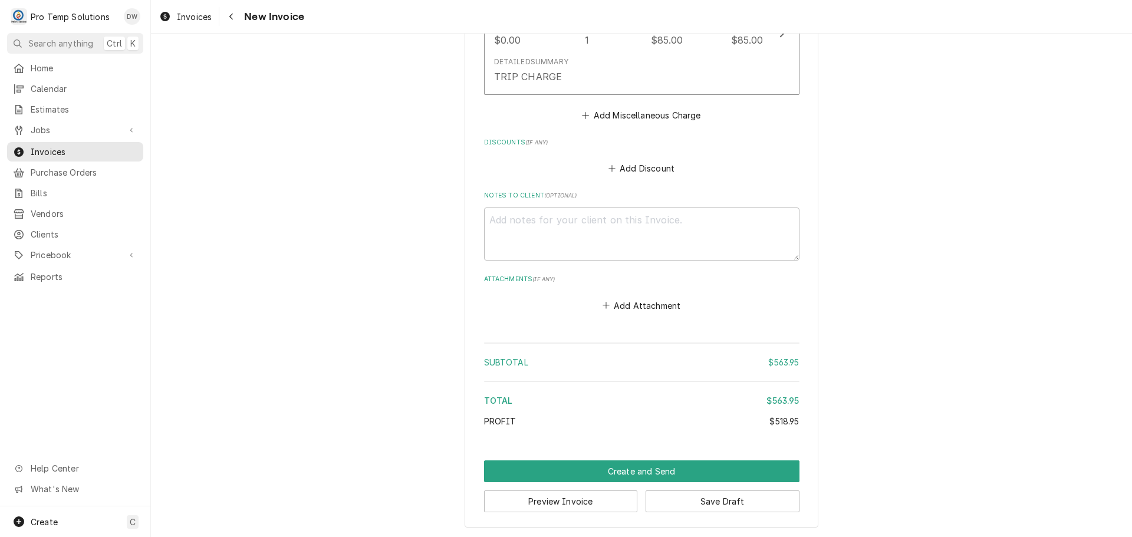
scroll to position [1884, 0]
click at [537, 216] on textarea "Notes to Client ( optional )" at bounding box center [642, 233] width 316 height 53
type textarea "x"
type textarea "#"
type textarea "x"
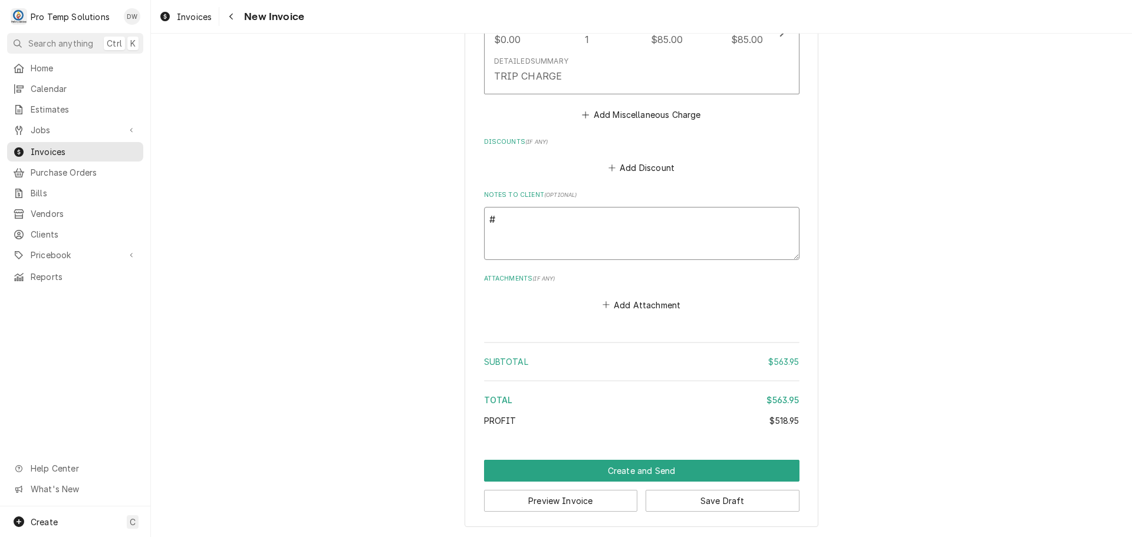
type textarea "#1"
type textarea "x"
type textarea "#10"
type textarea "x"
type textarea "#100"
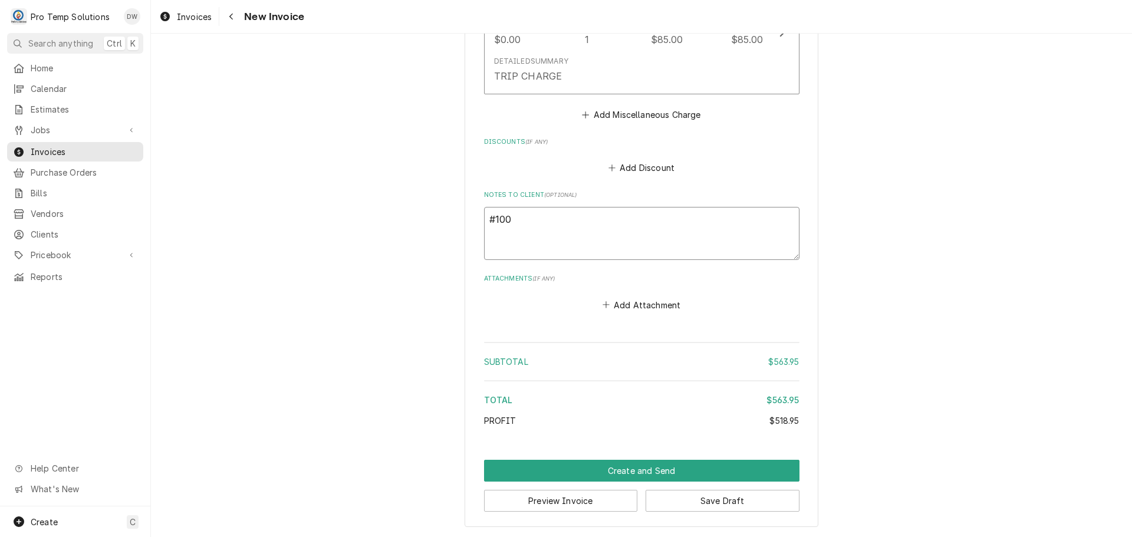
type textarea "x"
type textarea "#1009"
type textarea "x"
type textarea "#10092"
type textarea "x"
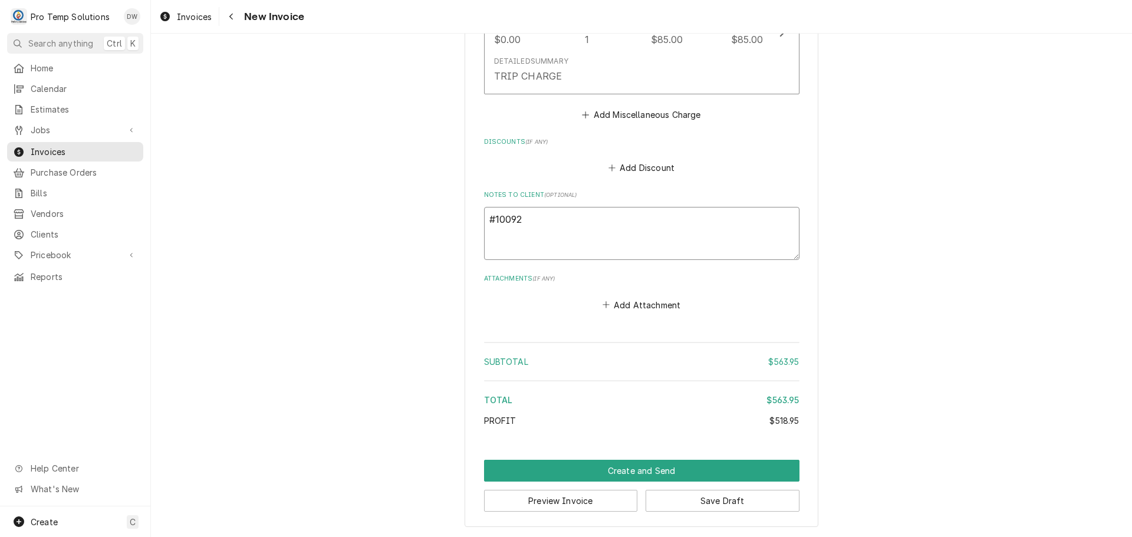
type textarea "#100925"
type textarea "x"
type textarea "#1009250"
type textarea "x"
type textarea "#10092500"
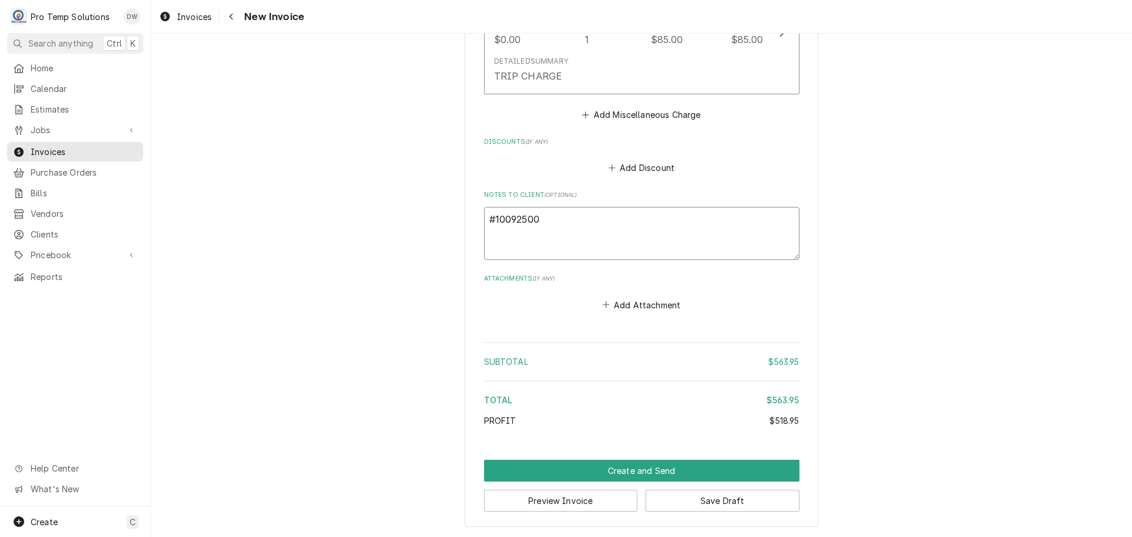
type textarea "x"
type textarea "#100925005"
type textarea "x"
type textarea "#100925005"
type textarea "x"
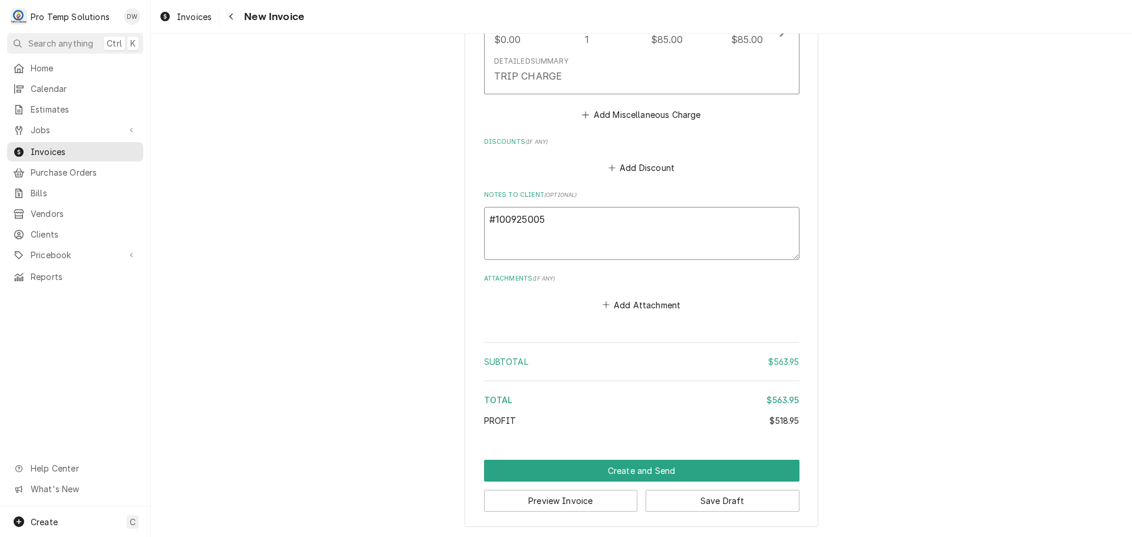
type textarea "#100925005 R"
type textarea "x"
type textarea "#100925005 RU"
type textarea "x"
type textarea "#100925005 RUD"
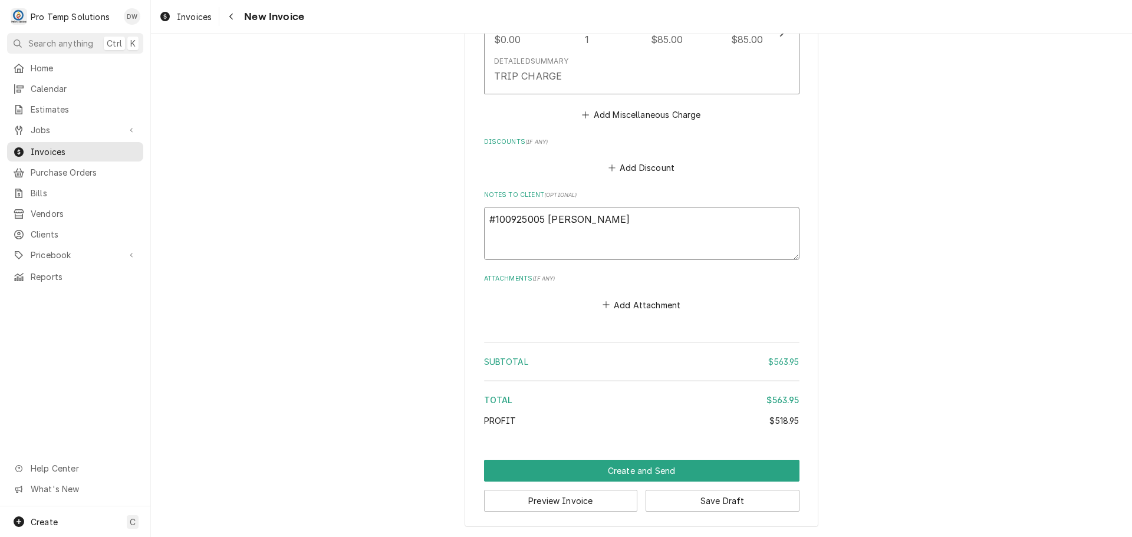
type textarea "x"
type textarea "#100925005 RUDI"
type textarea "x"
type textarea "#100925005 RUDIN"
type textarea "x"
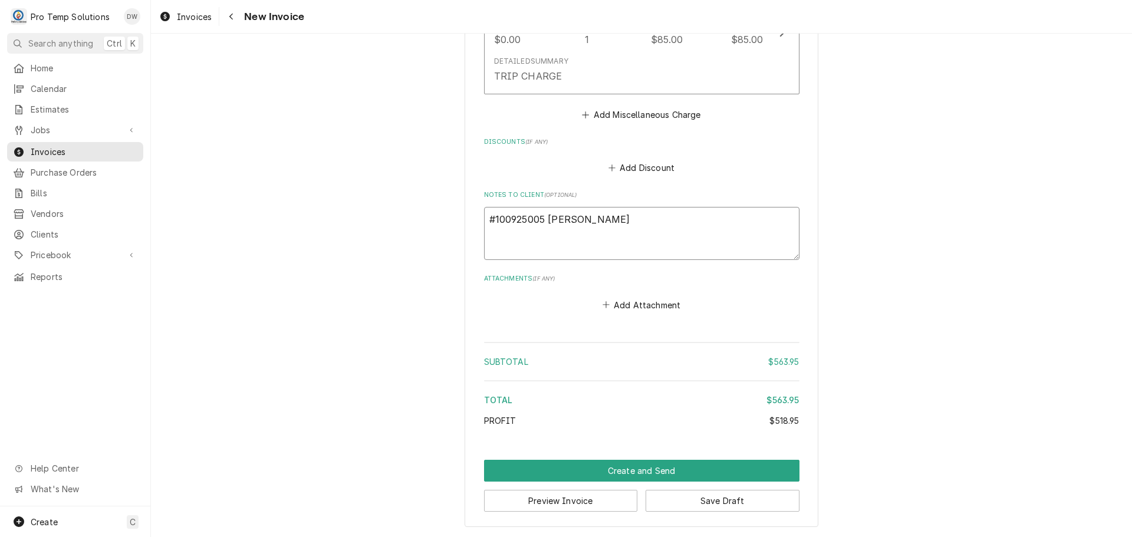
type textarea "#100925005 RUDINO"
type textarea "x"
type textarea "#100925005 RUDINOS"
type textarea "x"
type textarea "#100925005 RUDINOS/"
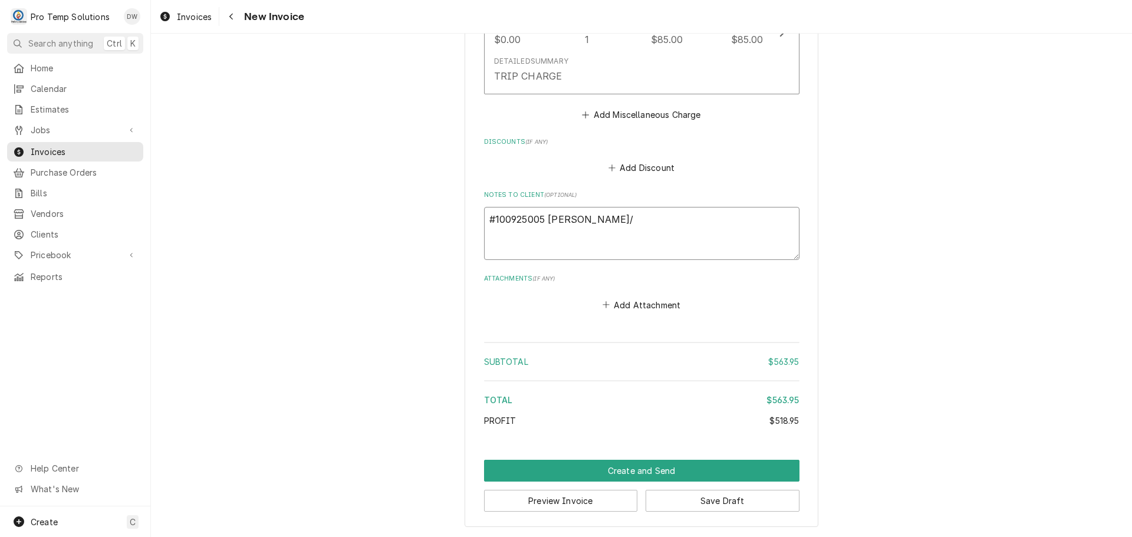
type textarea "x"
type textarea "#100925005 RUDINOS/E"
type textarea "x"
type textarea "#100925005 RUDINOS/ED"
type textarea "x"
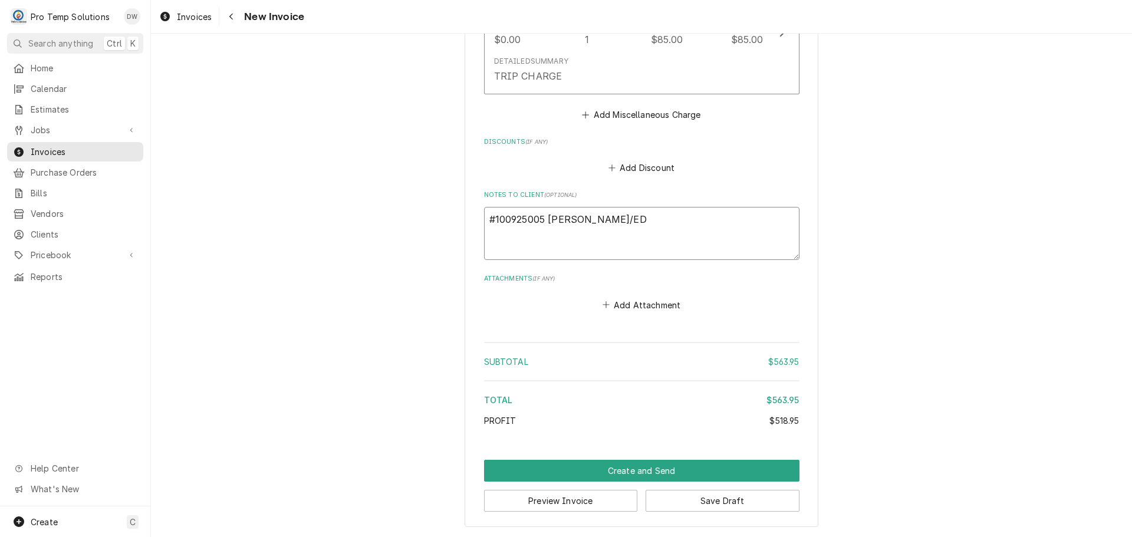
type textarea "#100925005 RUDINOS/EDW"
type textarea "x"
type textarea "#100925005 RUDINOS/EDW-"
type textarea "x"
type textarea "#100925005 RUDINOS/EDW-"
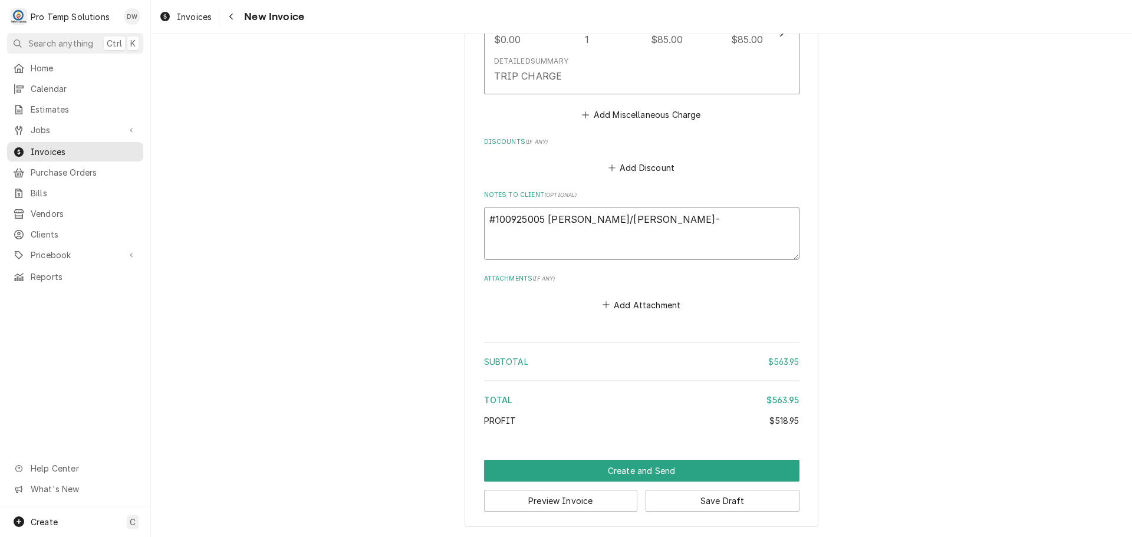
type textarea "x"
type textarea "#100925005 RUDINOS/EDW- S"
type textarea "x"
type textarea "#100925005 RUDINOS/EDW- SA"
type textarea "x"
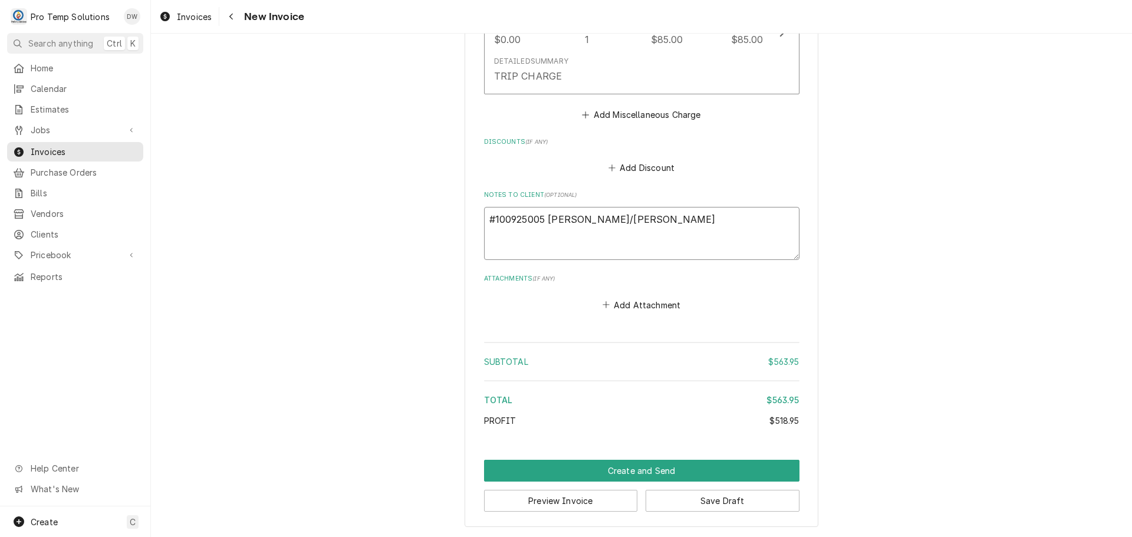
type textarea "#100925005 RUDINOS/EDW- SAL"
type textarea "x"
type textarea "#100925005 RUDINOS/EDW- SALA"
type textarea "x"
type textarea "#100925005 RUDINOS/EDW- SALAD"
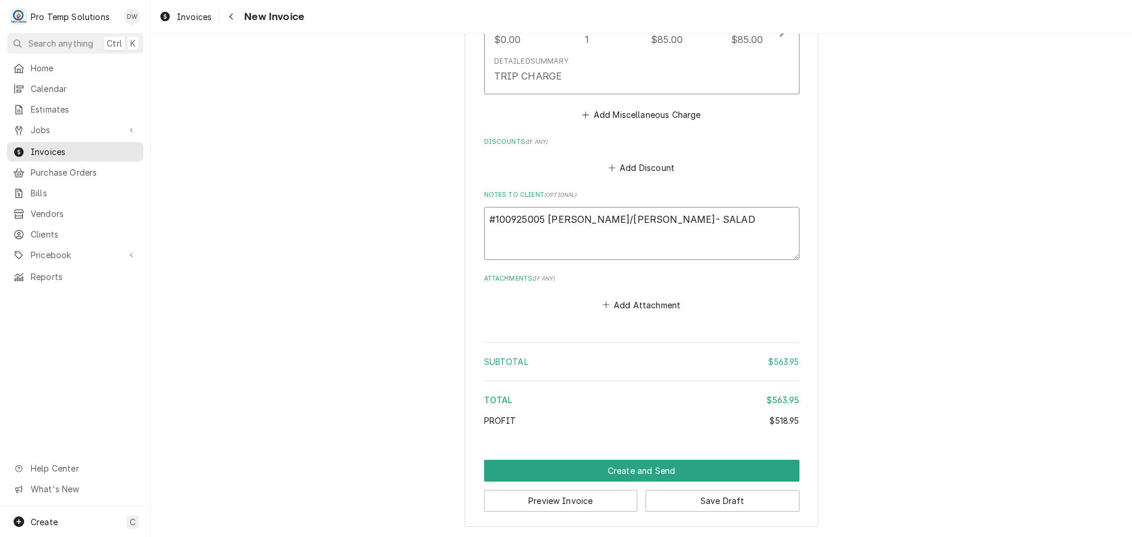
type textarea "x"
type textarea "#100925005 RUDINOS/EDW- SALAD"
type textarea "x"
type textarea "#100925005 RUDINOS/EDW- SALAD R"
type textarea "x"
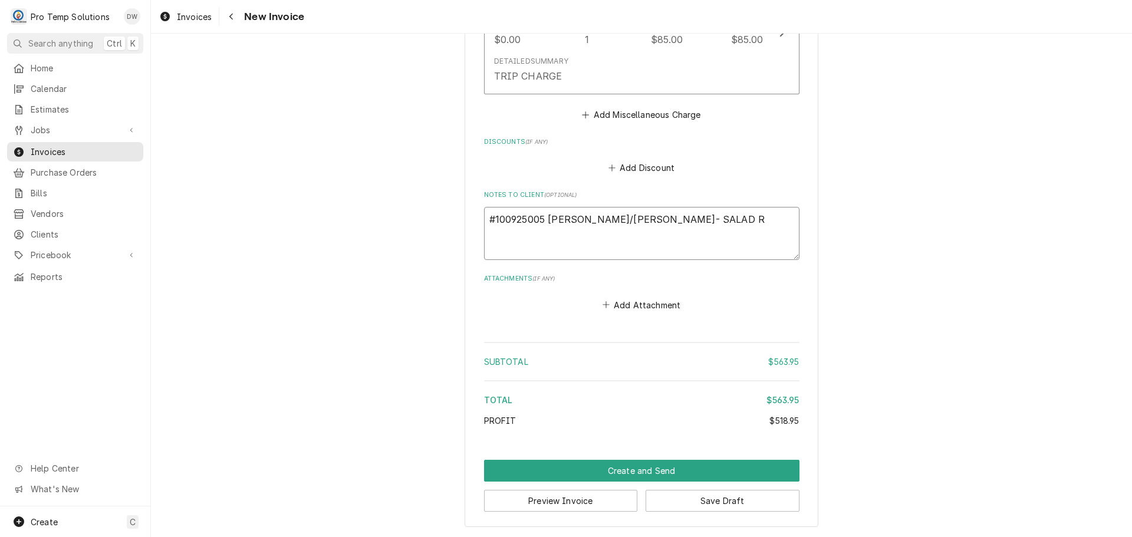
type textarea "#100925005 RUDINOS/EDW- SALAD RI"
type textarea "x"
type textarea "#100925005 [PERSON_NAME]/[PERSON_NAME]- SALAD RIC"
type textarea "x"
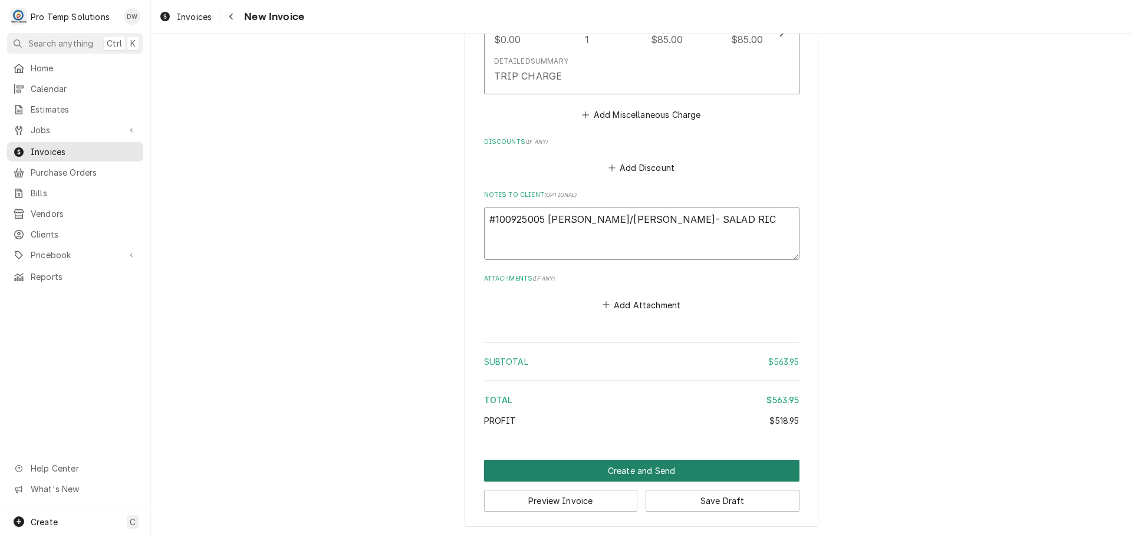
type textarea "#100925005 [PERSON_NAME]/[PERSON_NAME]- SALAD RIC"
click at [625, 471] on button "Create and Send" at bounding box center [642, 471] width 316 height 22
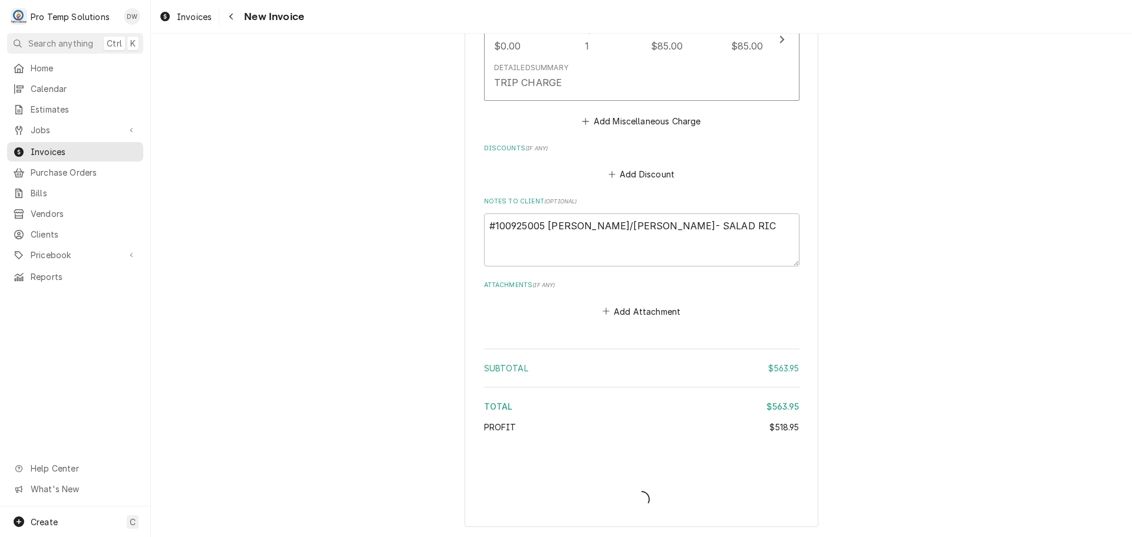
scroll to position [1878, 0]
type textarea "x"
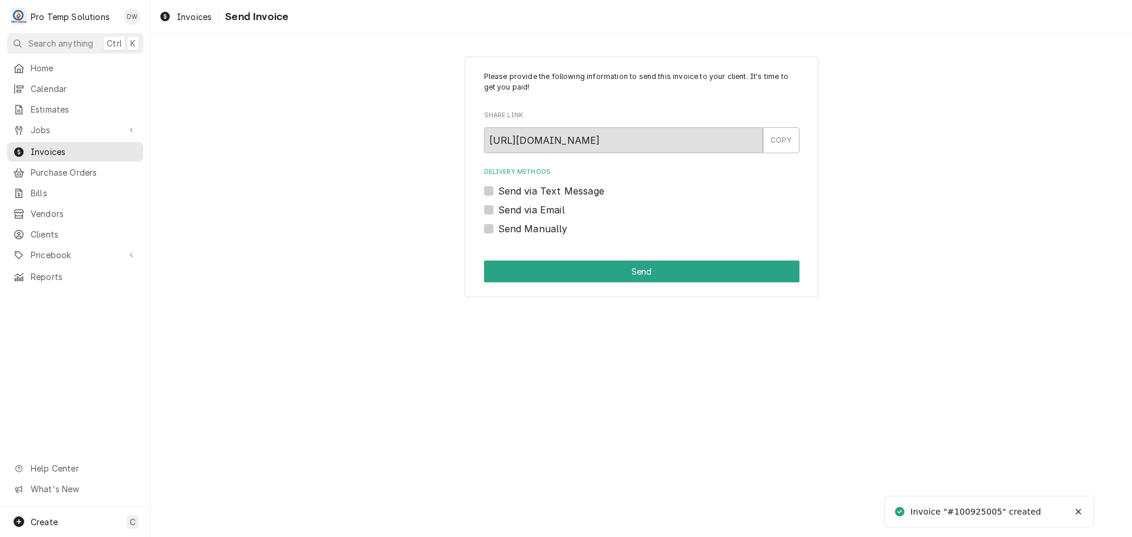
click at [495, 208] on div "Send via Email" at bounding box center [642, 210] width 316 height 14
click at [498, 209] on label "Send via Email" at bounding box center [531, 210] width 67 height 14
click at [498, 209] on input "Send via Email" at bounding box center [656, 216] width 316 height 26
checkbox input "true"
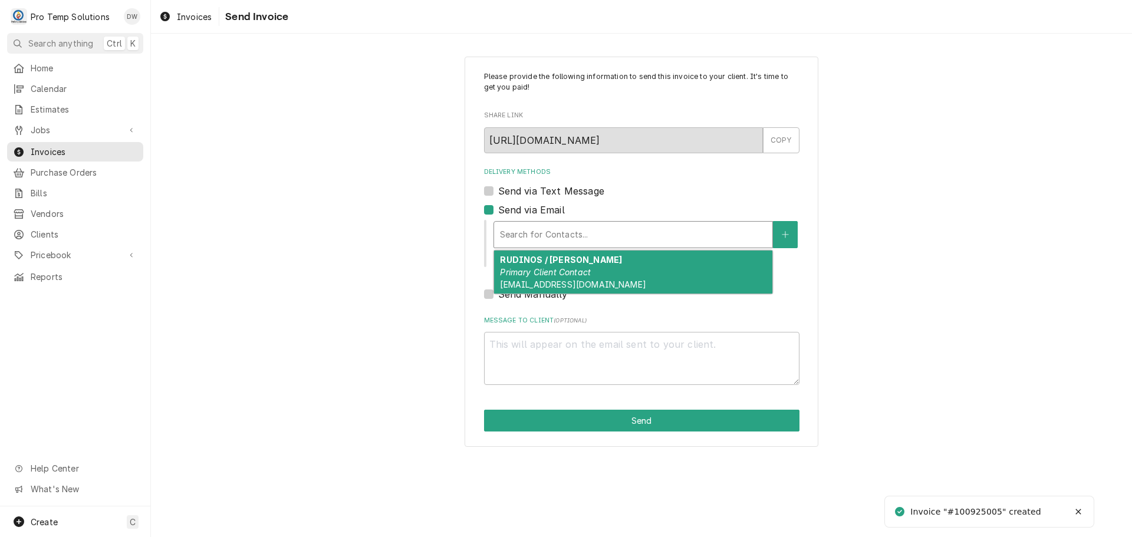
click at [549, 232] on div "Delivery Methods" at bounding box center [633, 234] width 267 height 21
click at [544, 267] on em "Primary Client Contact" at bounding box center [545, 272] width 91 height 10
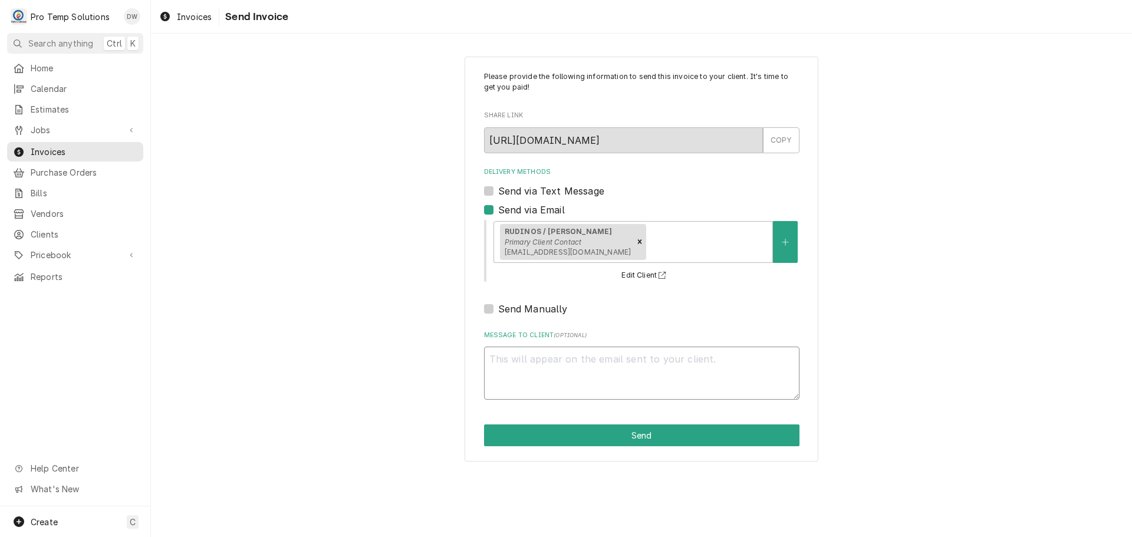
click at [517, 366] on textarea "Message to Client ( optional )" at bounding box center [642, 373] width 316 height 53
type textarea "x"
type textarea "#"
type textarea "x"
type textarea "#1"
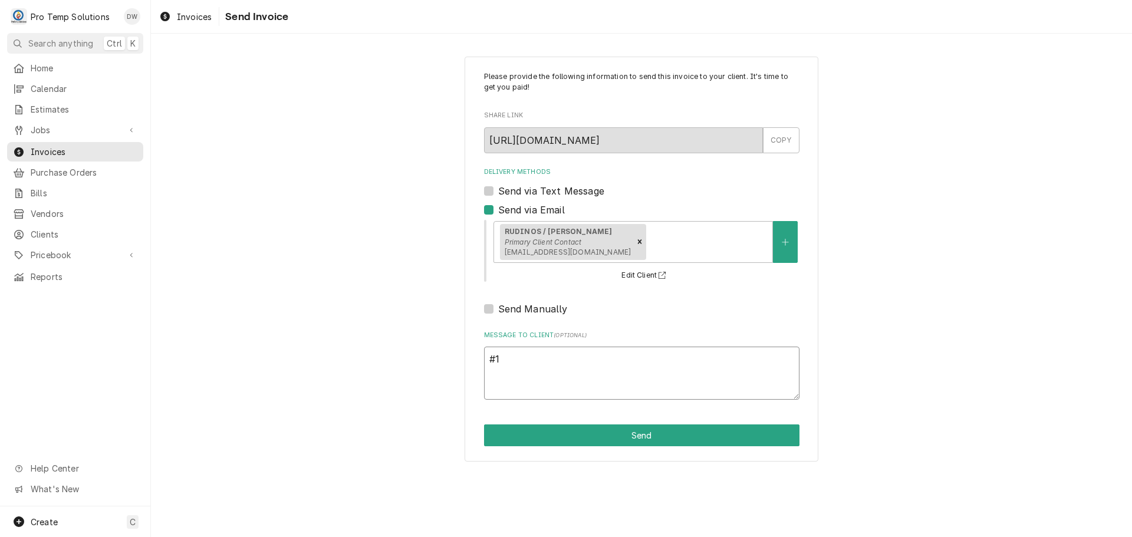
type textarea "x"
type textarea "#10"
type textarea "x"
type textarea "#100"
type textarea "x"
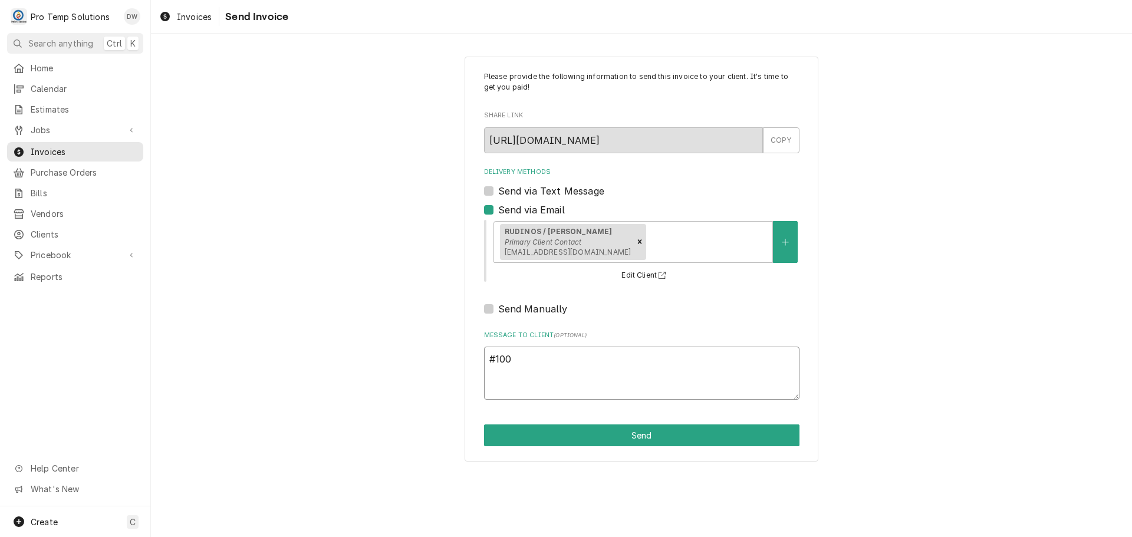
type textarea "#1009"
type textarea "x"
type textarea "#10092"
type textarea "x"
type textarea "#100925"
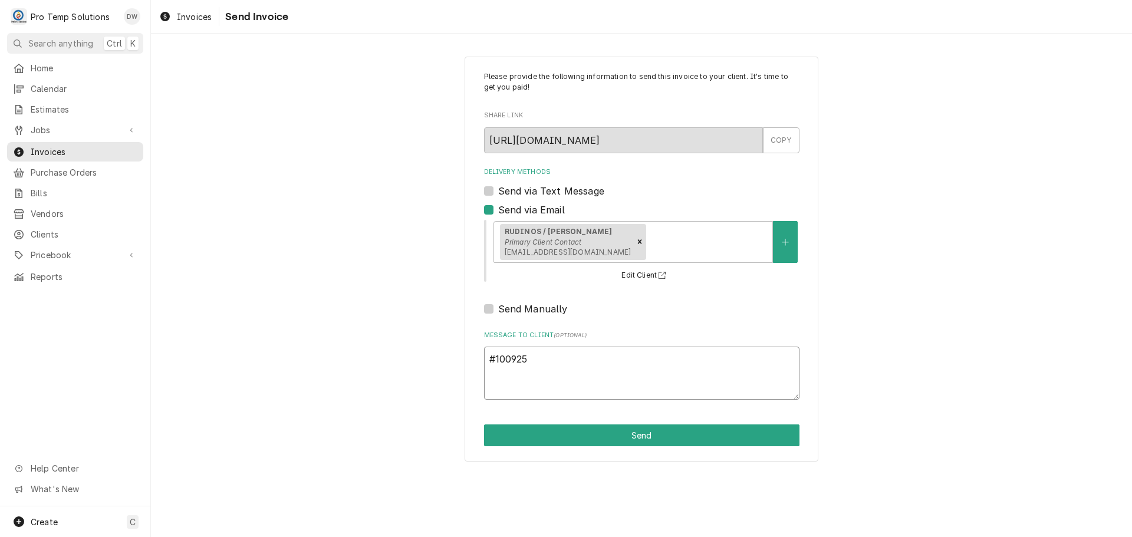
type textarea "x"
type textarea "#1009250"
type textarea "x"
type textarea "#10092500"
type textarea "x"
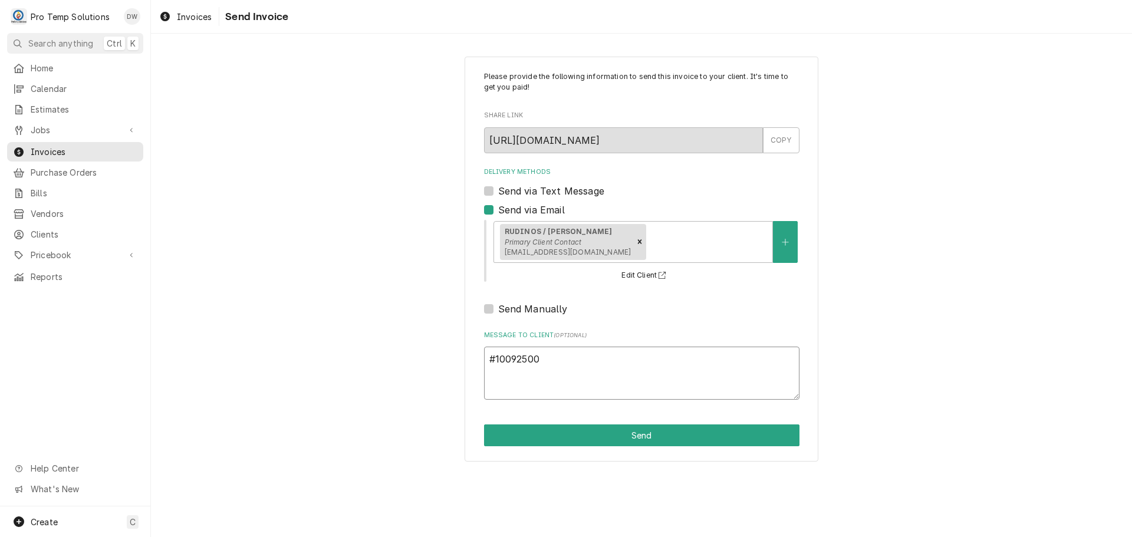
type textarea "#100925005"
type textarea "x"
type textarea "#100925005"
type textarea "x"
type textarea "#100925005 R"
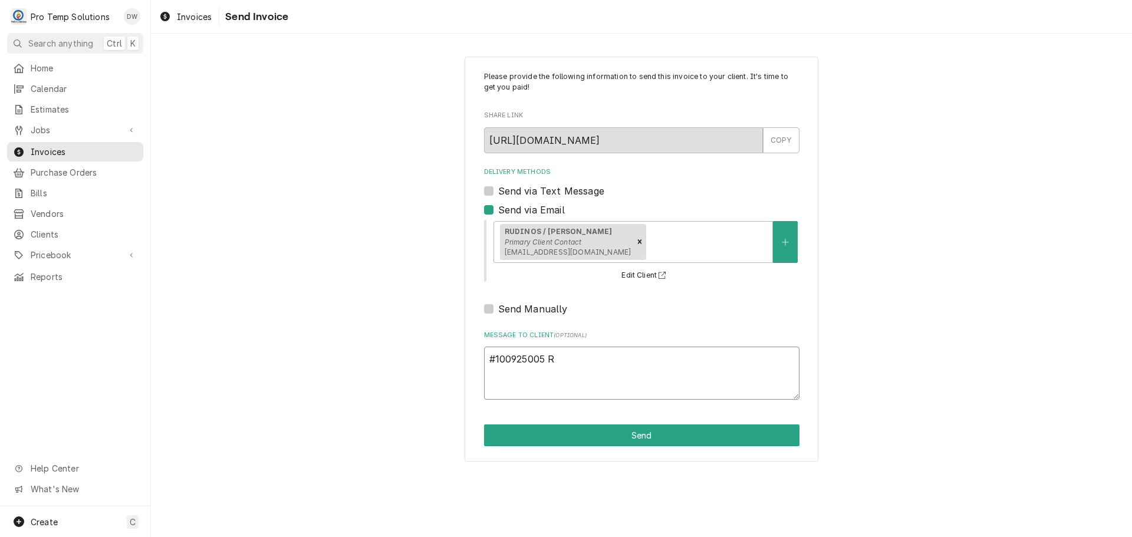
type textarea "x"
type textarea "#100925005 RU"
type textarea "x"
type textarea "#100925005 RUD"
type textarea "x"
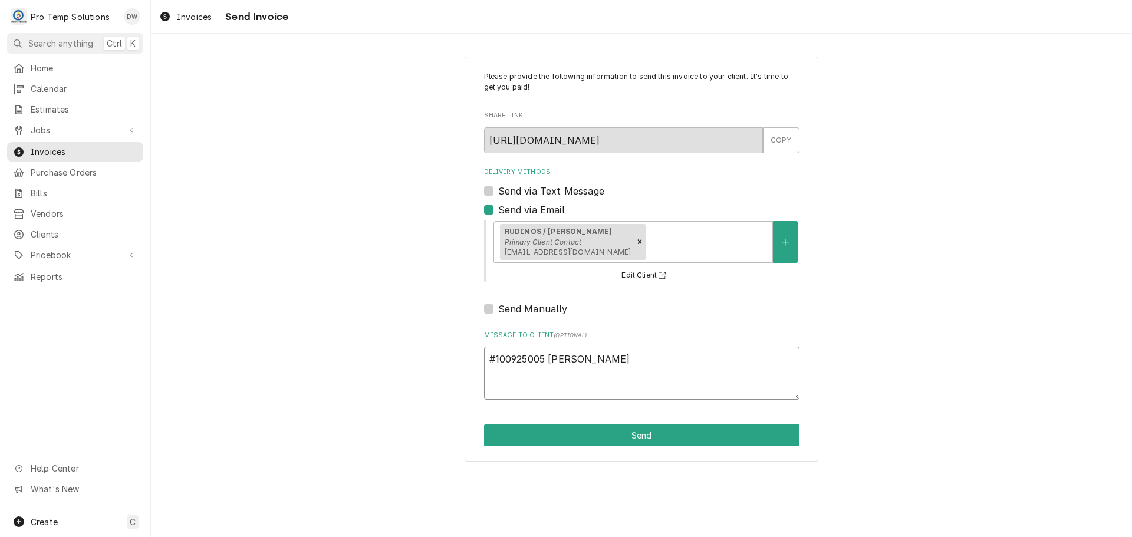
type textarea "#100925005 RUDI"
type textarea "x"
type textarea "#100925005 RUDIN"
type textarea "x"
type textarea "#100925005 RUDINO"
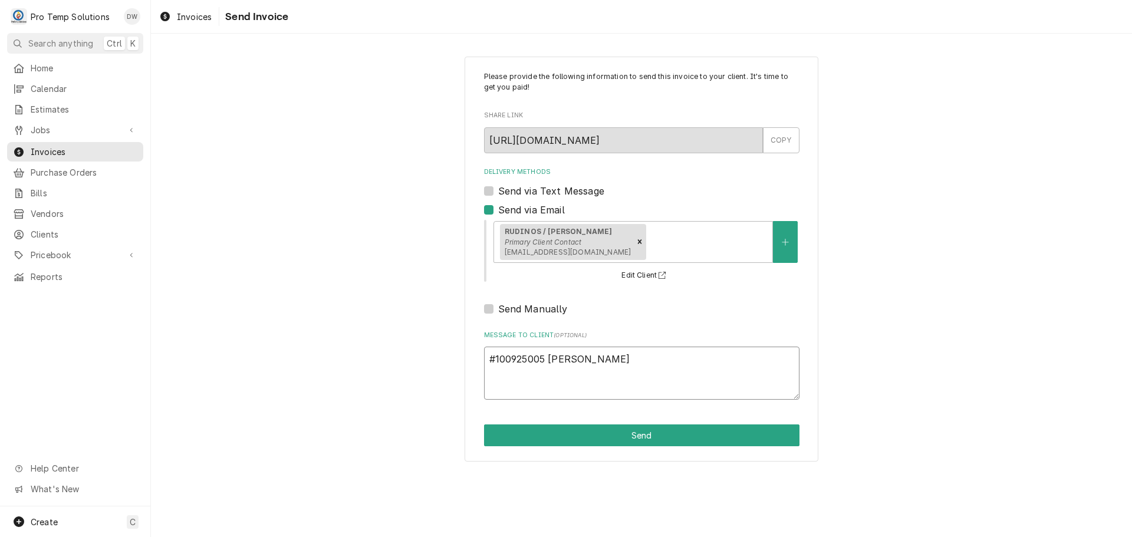
type textarea "x"
type textarea "#100925005 RUDINOS"
type textarea "x"
type textarea "#100925005 RUDINOS"
type textarea "x"
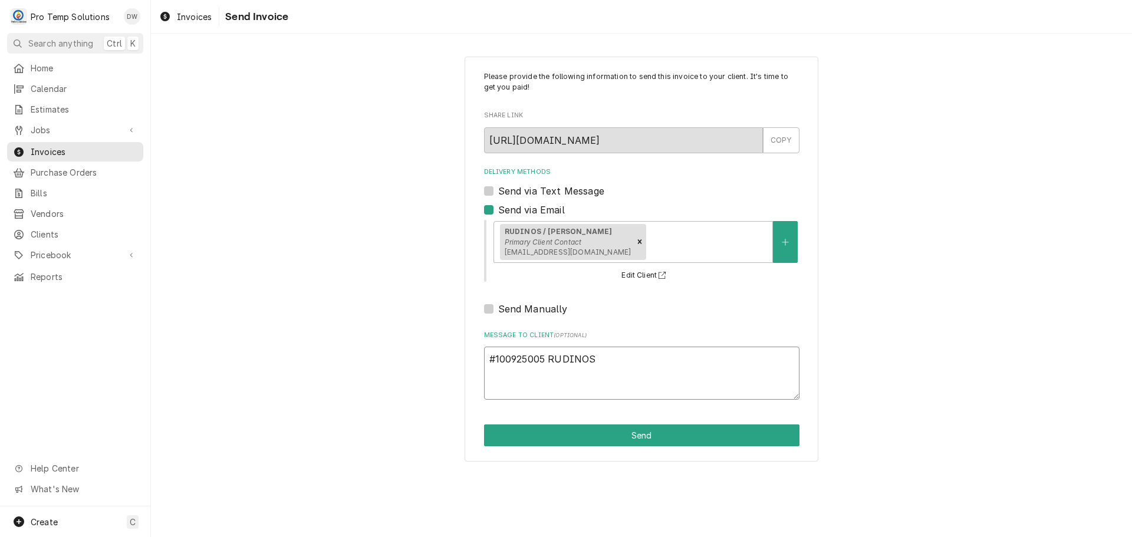
type textarea "#100925005 RUDINOS /"
type textarea "x"
type textarea "#100925005 RUDINOS /"
type textarea "x"
type textarea "#100925005 RUDINOS / E"
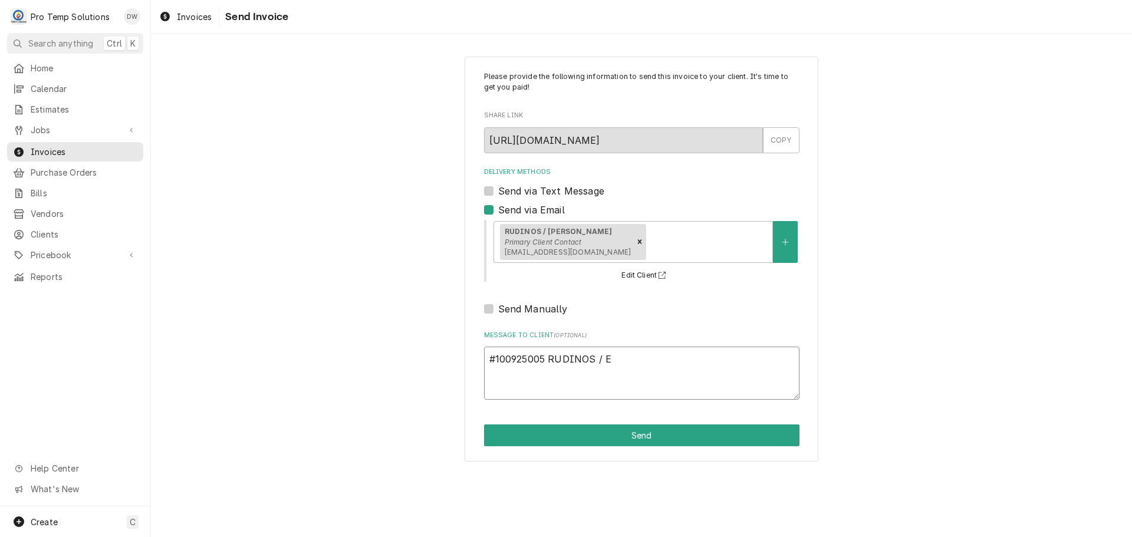
type textarea "x"
type textarea "#100925005 RUDINOS / ED"
type textarea "x"
type textarea "#100925005 RUDINOS / EDW"
type textarea "x"
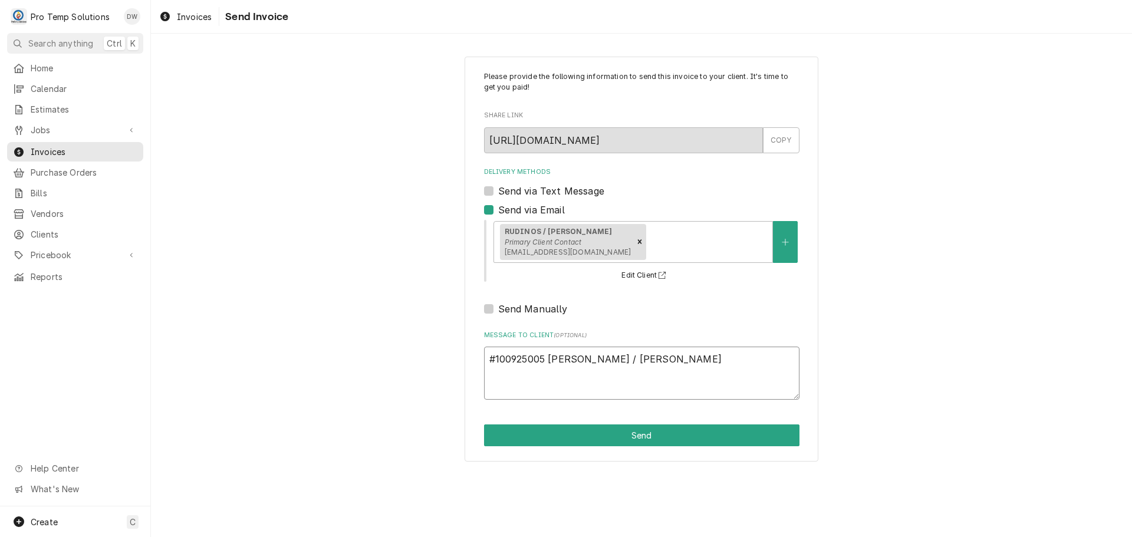
type textarea "#100925005 RUDINOS / EDW-"
type textarea "x"
type textarea "#100925005 RUDINOS / EDW-"
type textarea "x"
type textarea "#100925005 RUDINOS / EDW- S"
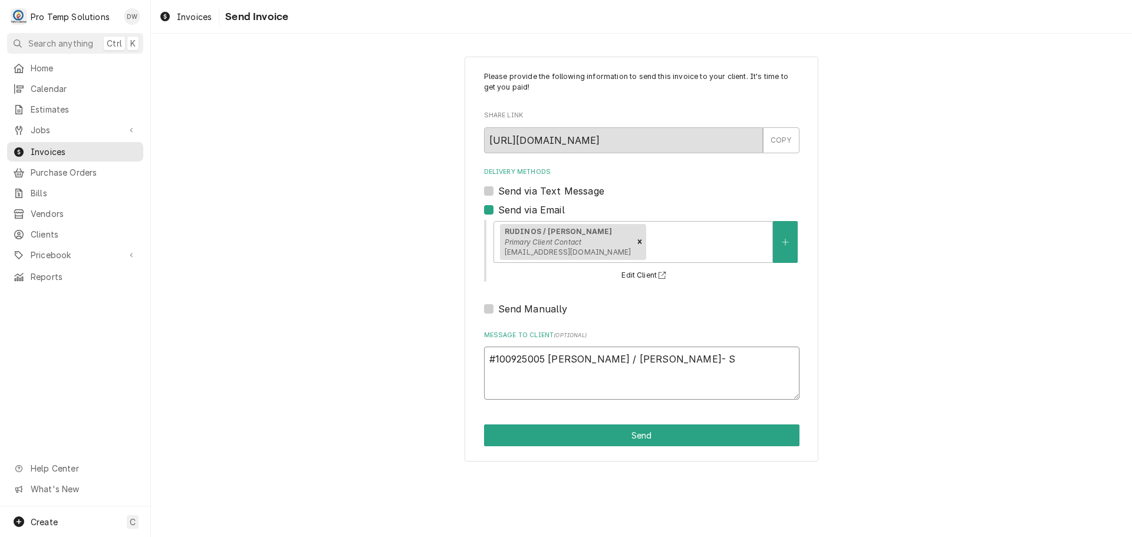
type textarea "x"
type textarea "#100925005 RUDINOS / EDW- SA"
type textarea "x"
type textarea "#100925005 RUDINOS / EDW- SAL"
type textarea "x"
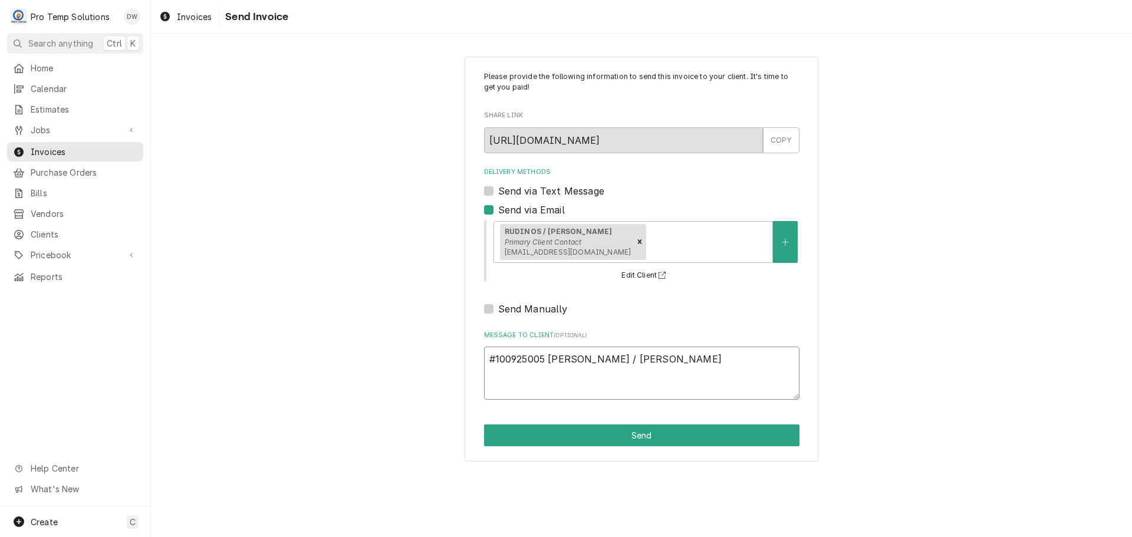
type textarea "#100925005 RUDINOS / EDW- SALA"
type textarea "x"
type textarea "#100925005 RUDINOS / EDW- SALAD"
type textarea "x"
type textarea "#100925005 RUDINOS / EDW- SALAD"
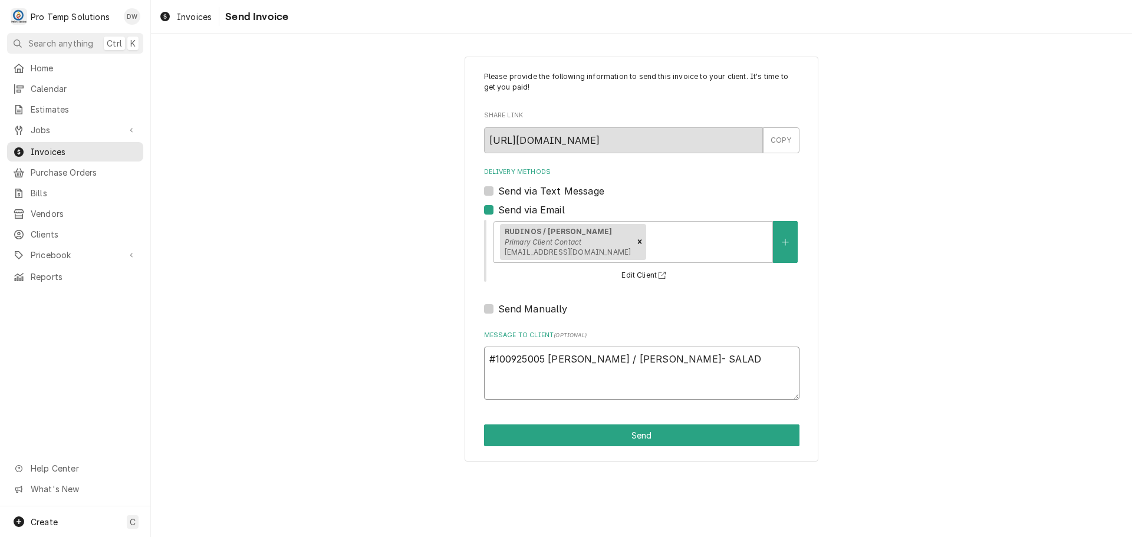
type textarea "x"
type textarea "#100925005 RUDINOS / EDW- SALAD R"
type textarea "x"
type textarea "#100925005 RUDINOS / EDW- SALAD RI"
type textarea "x"
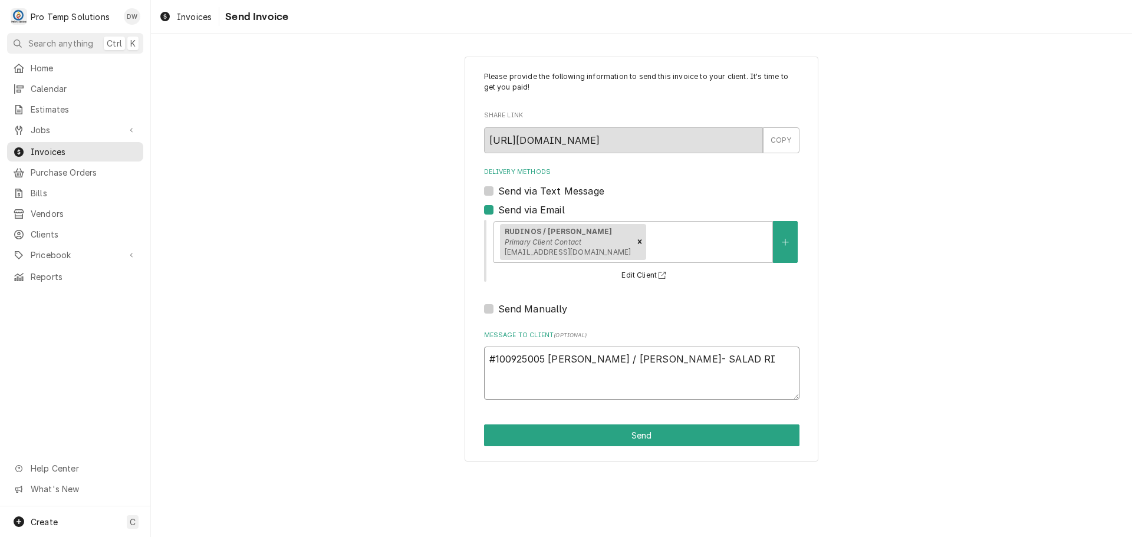
type textarea "#100925005 RUDINOS / EDW- SALAD RIC"
type textarea "x"
type textarea "#100925005 RUDINOS / EDW- SALAD RIC"
click at [639, 436] on button "Send" at bounding box center [642, 436] width 316 height 22
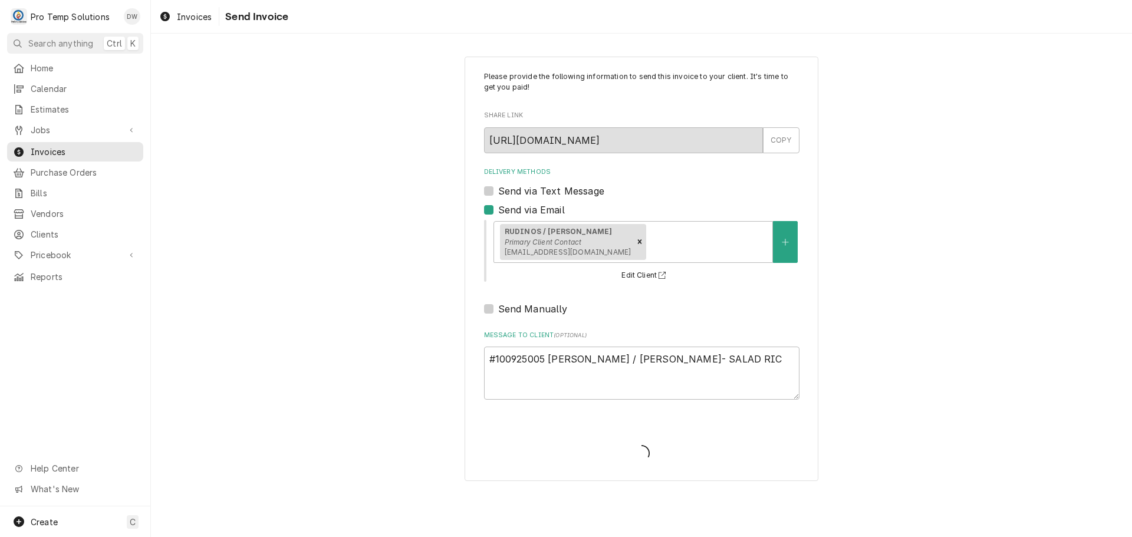
type textarea "x"
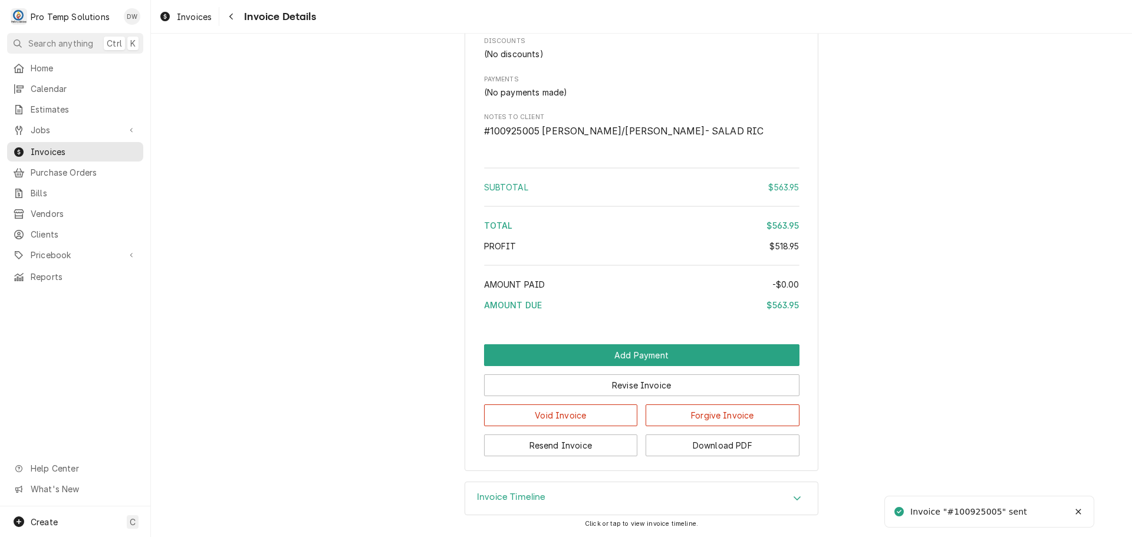
scroll to position [1728, 0]
click at [708, 451] on button "Download PDF" at bounding box center [723, 446] width 154 height 22
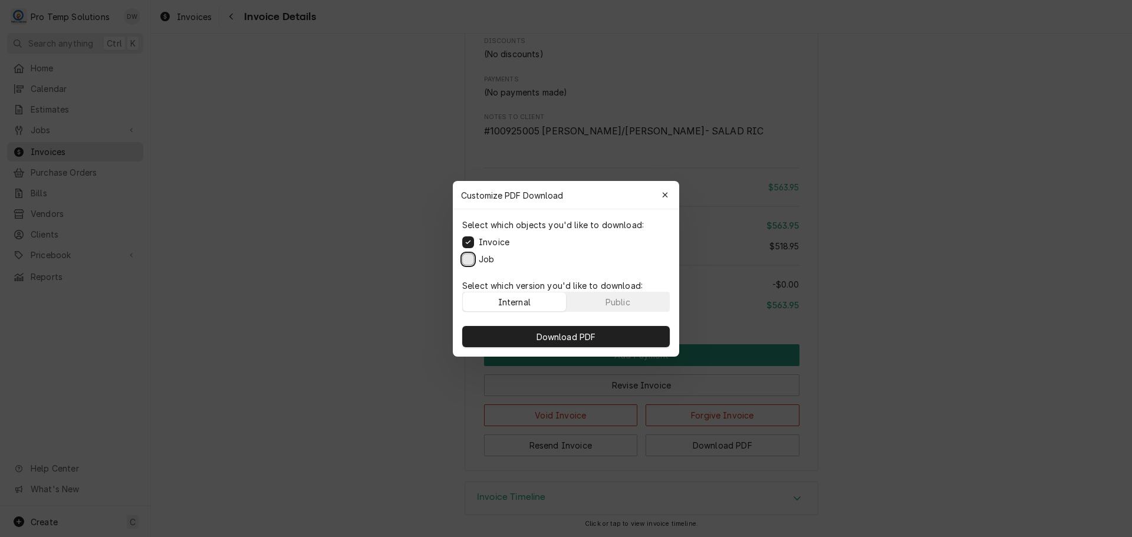
click at [464, 257] on button "Job" at bounding box center [468, 259] width 12 height 12
click at [549, 338] on span "Download PDF" at bounding box center [566, 336] width 64 height 12
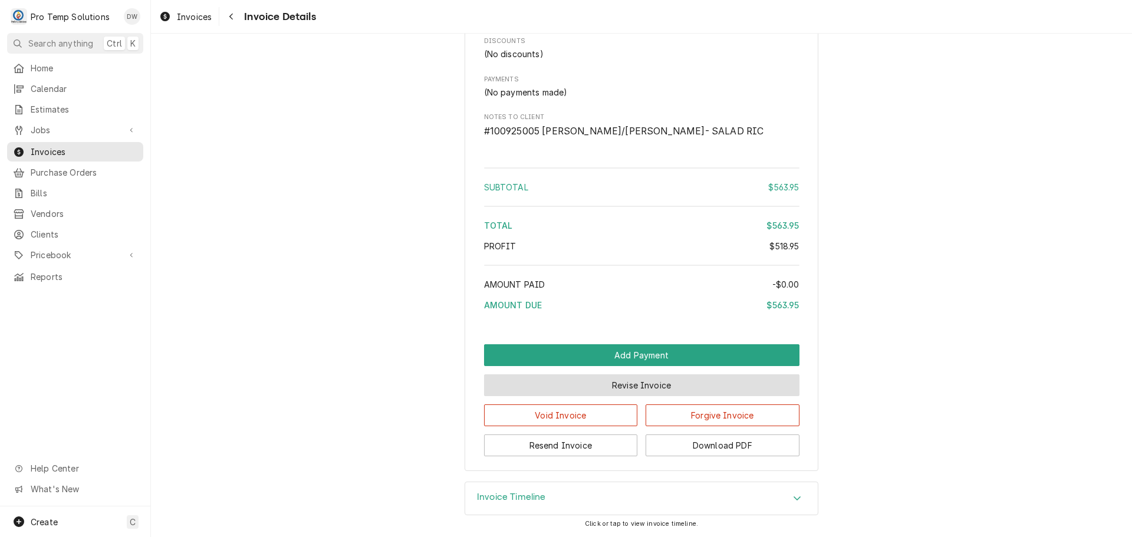
drag, startPoint x: 637, startPoint y: 378, endPoint x: 639, endPoint y: 385, distance: 7.5
click at [639, 385] on button "Revise Invoice" at bounding box center [642, 386] width 316 height 22
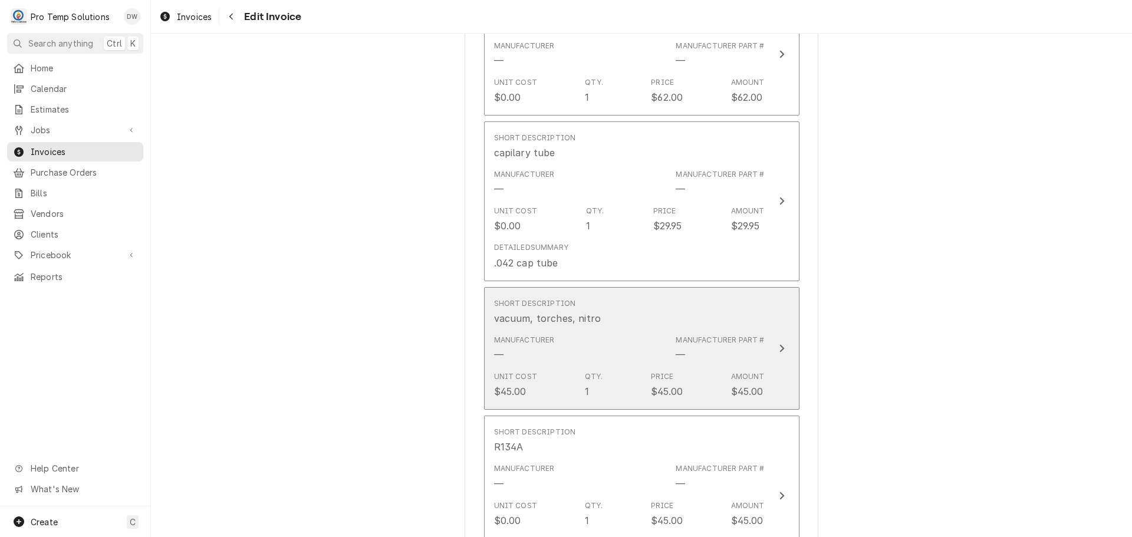
scroll to position [1180, 0]
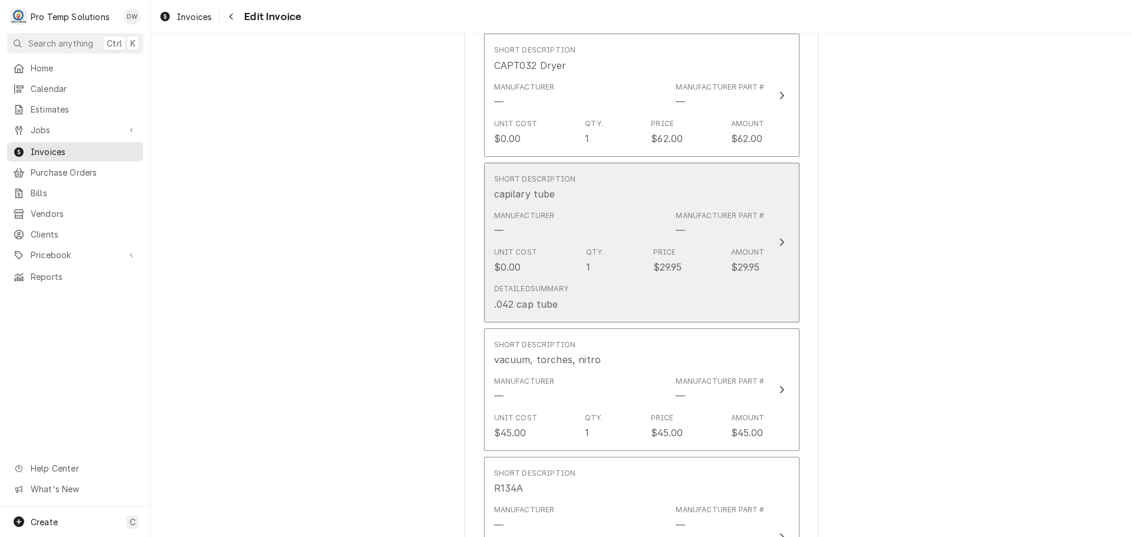
click at [780, 242] on icon "Update Line Item" at bounding box center [782, 243] width 5 height 8
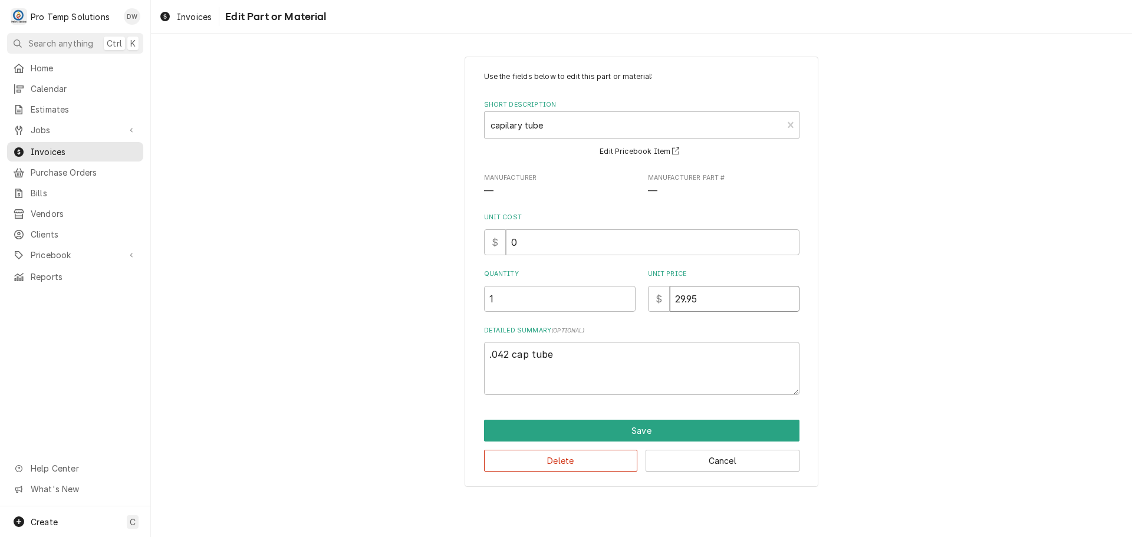
click at [737, 309] on input "29.95" at bounding box center [735, 299] width 130 height 26
type textarea "x"
type input "29.9"
type textarea "x"
type input "29"
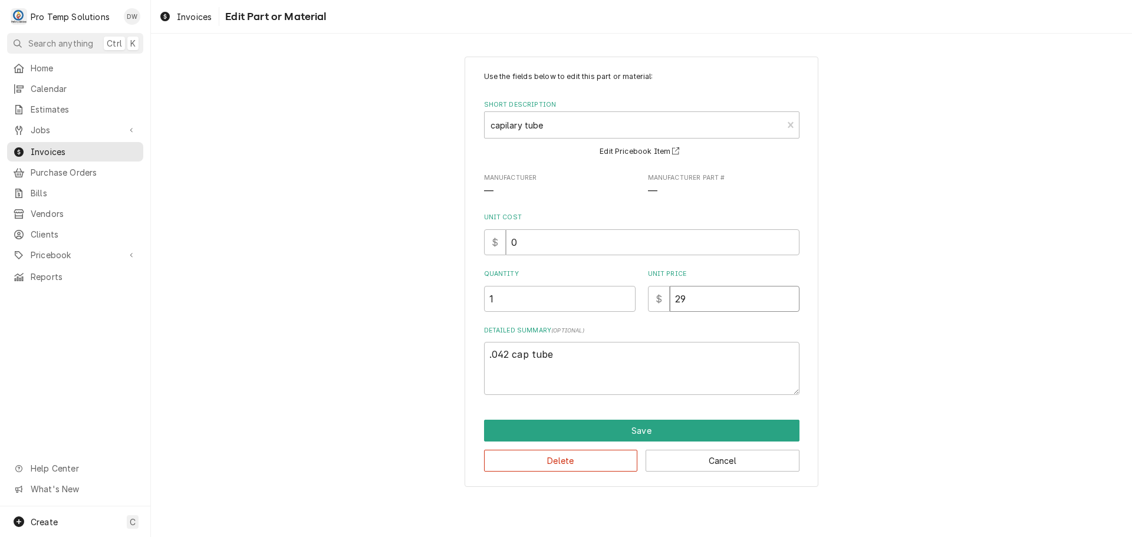
type textarea "x"
type input "2"
type textarea "x"
type input "3"
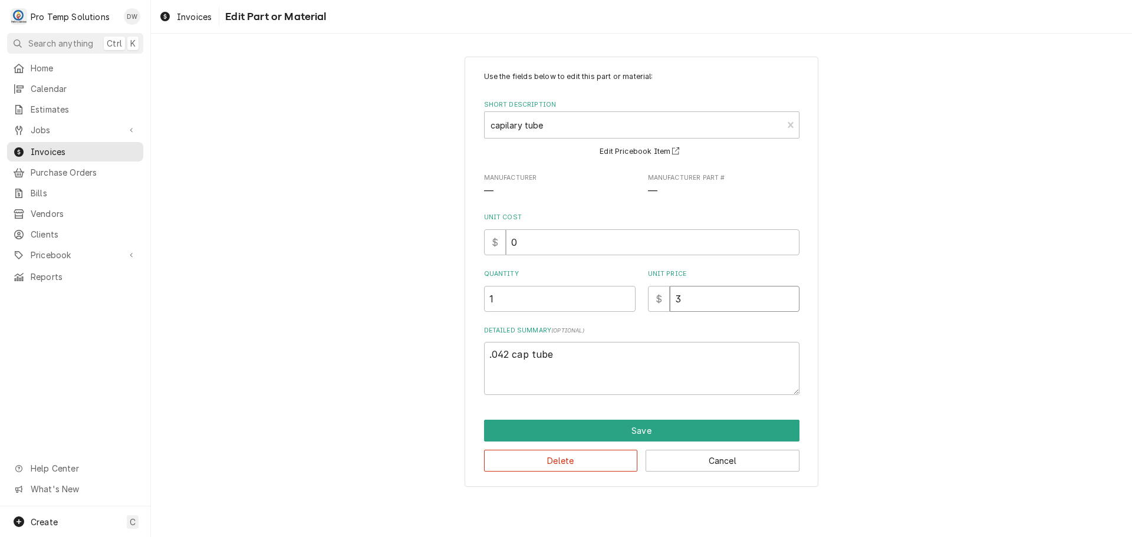
type textarea "x"
type input "30"
type textarea "x"
type input "30.0"
type textarea "x"
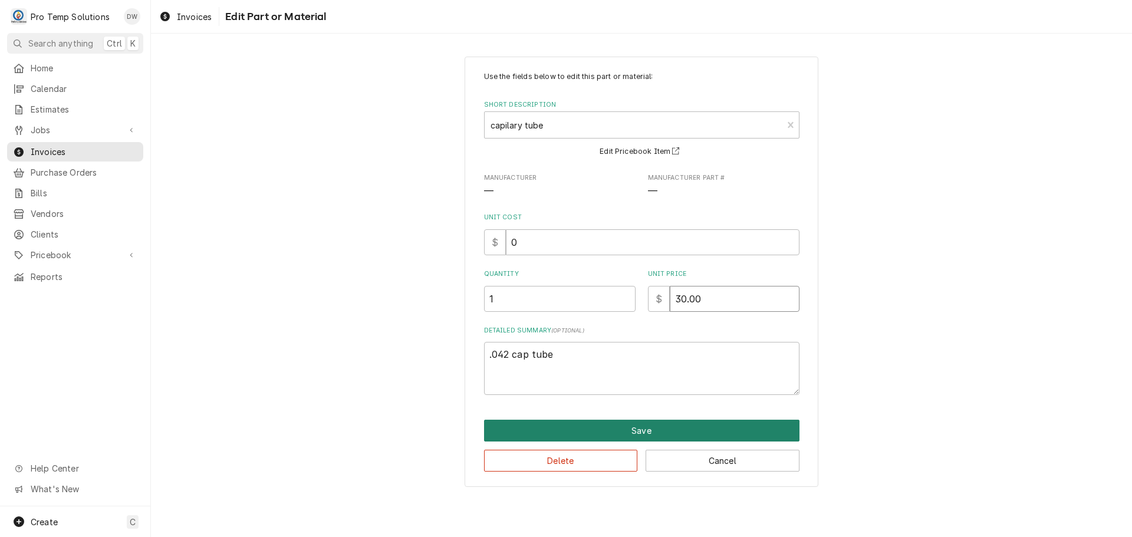
type input "30.00"
click at [634, 429] on button "Save" at bounding box center [642, 431] width 316 height 22
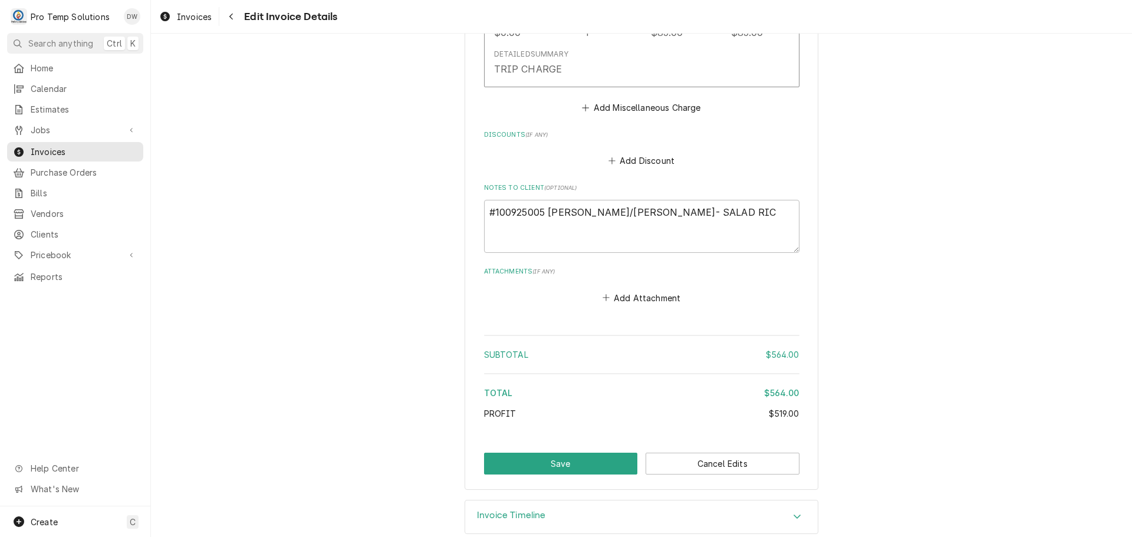
scroll to position [1910, 0]
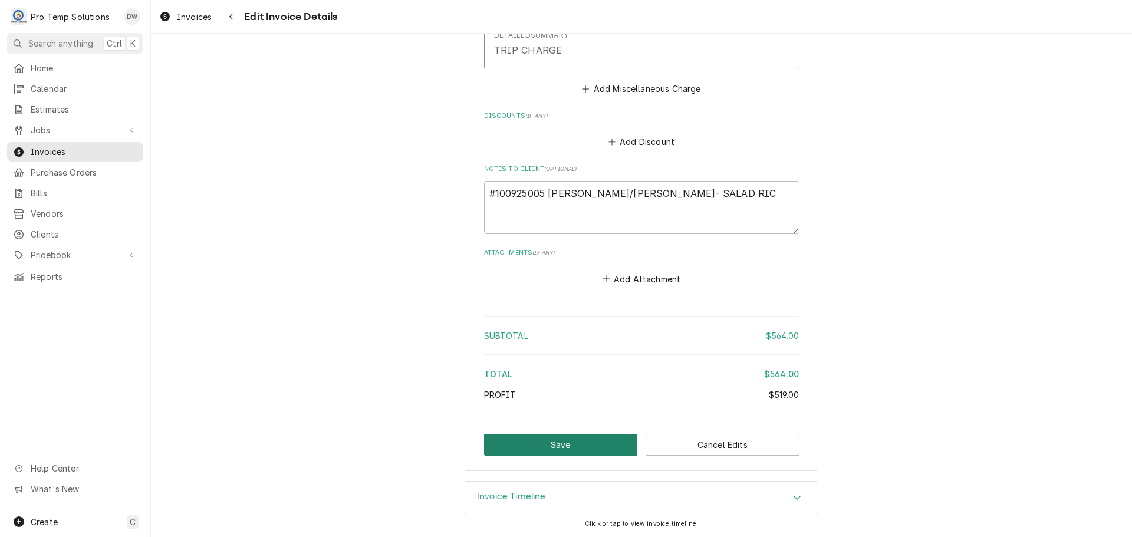
click at [564, 444] on button "Save" at bounding box center [561, 445] width 154 height 22
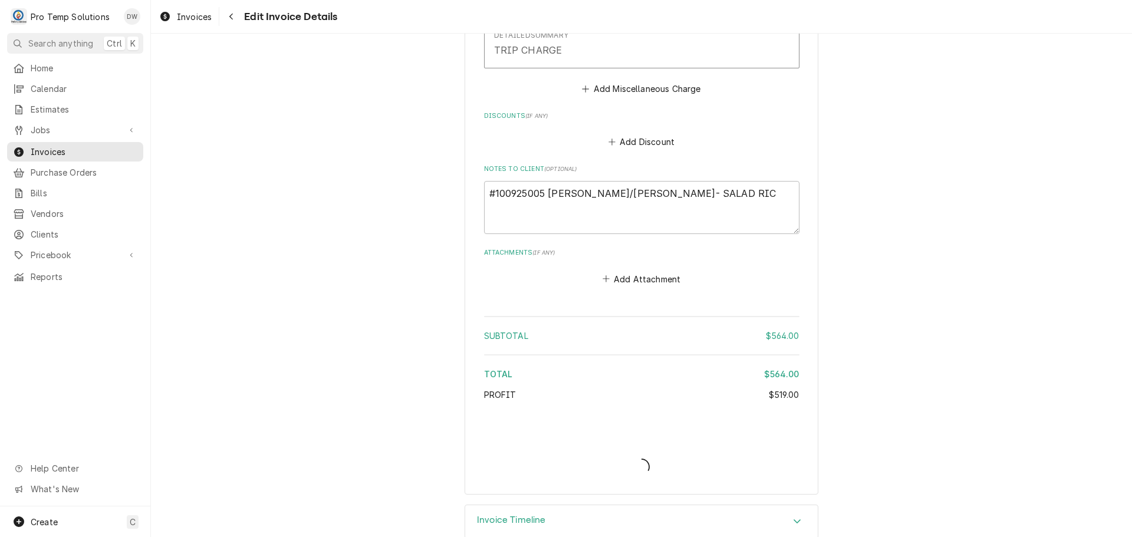
type textarea "x"
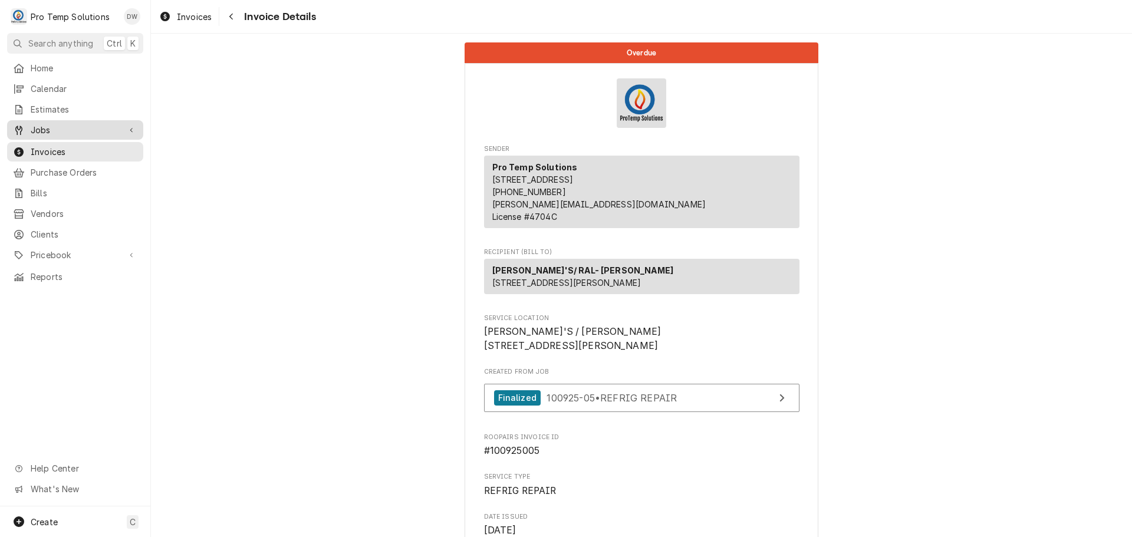
click at [62, 127] on span "Jobs" at bounding box center [75, 130] width 89 height 12
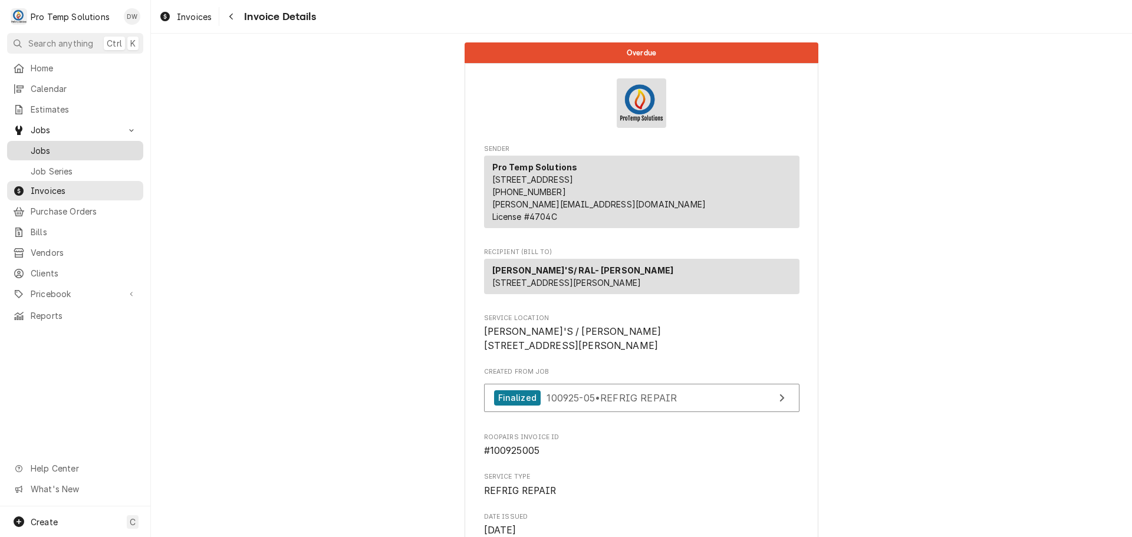
click at [61, 146] on span "Jobs" at bounding box center [84, 151] width 107 height 12
